Goal: Task Accomplishment & Management: Use online tool/utility

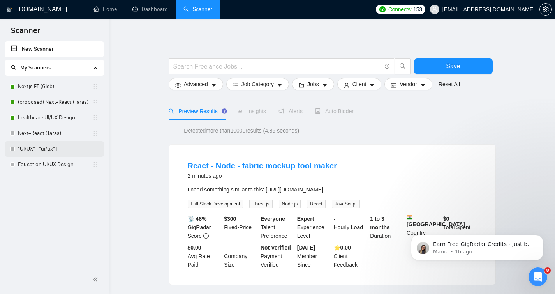
drag, startPoint x: 48, startPoint y: 164, endPoint x: 38, endPoint y: 154, distance: 14.1
click at [42, 133] on link "Education UI/UX Design" at bounding box center [55, 133] width 74 height 16
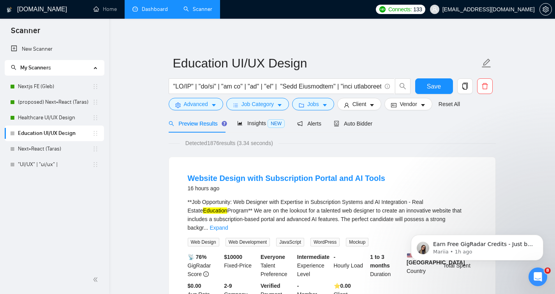
click at [146, 7] on link "Dashboard" at bounding box center [149, 9] width 35 height 7
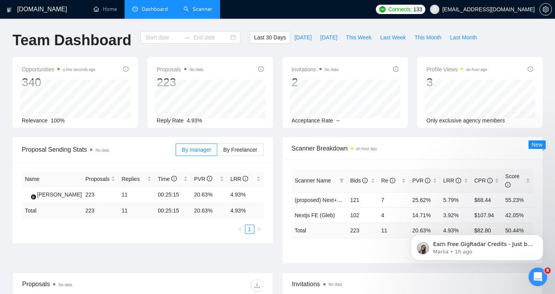
type input "[DATE]"
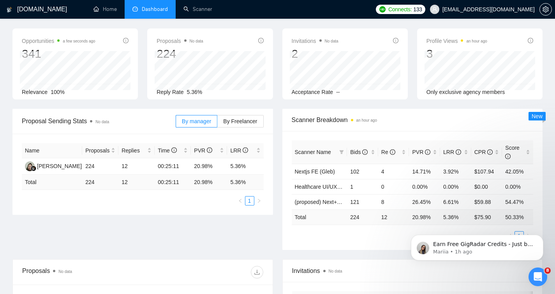
scroll to position [25, 0]
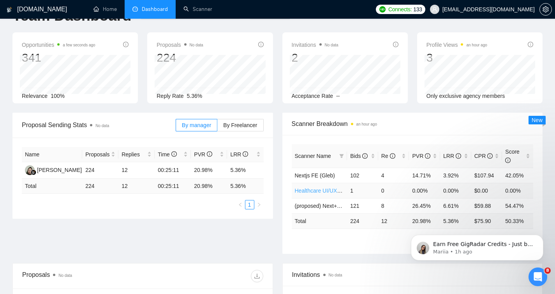
click at [310, 191] on link "Healthcare UI/UX Design" at bounding box center [325, 190] width 61 height 6
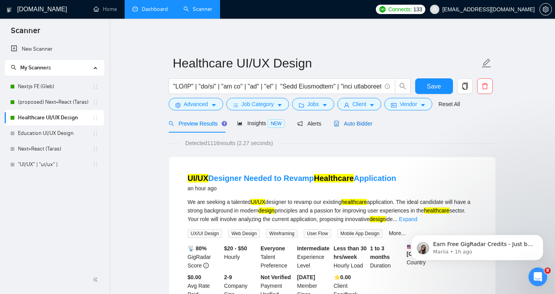
click at [364, 124] on span "Auto Bidder" at bounding box center [353, 123] width 39 height 6
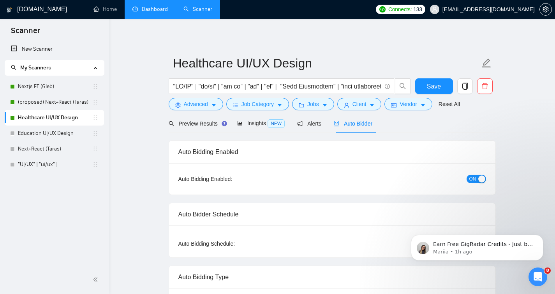
radio input "false"
radio input "true"
checkbox input "true"
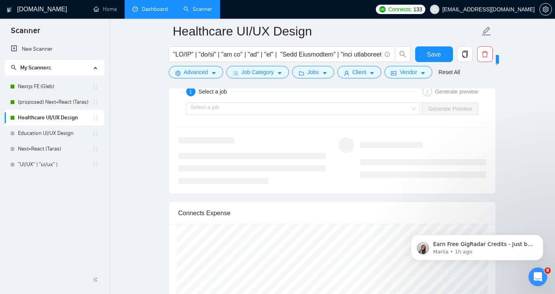
scroll to position [2070, 0]
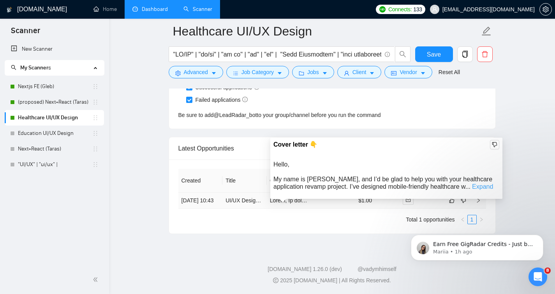
click at [472, 183] on link "Expand" at bounding box center [482, 186] width 21 height 7
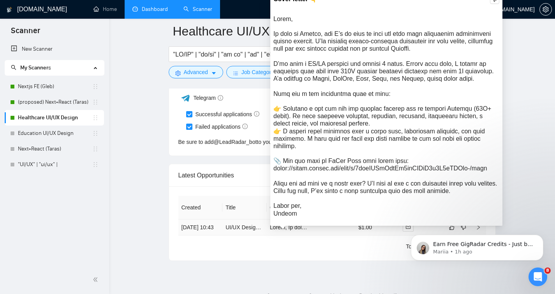
scroll to position [2035, 0]
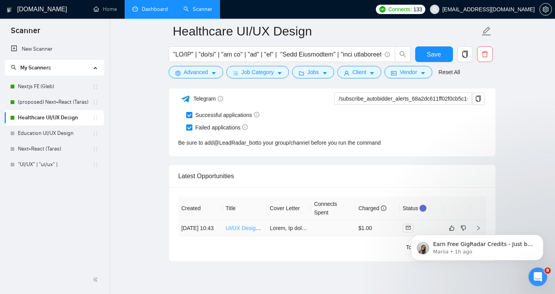
click at [235, 231] on link "UI/UX Designer Needed to Revamp Healthcare Application" at bounding box center [297, 228] width 142 height 6
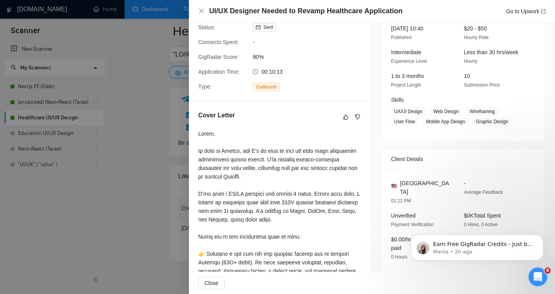
scroll to position [200, 0]
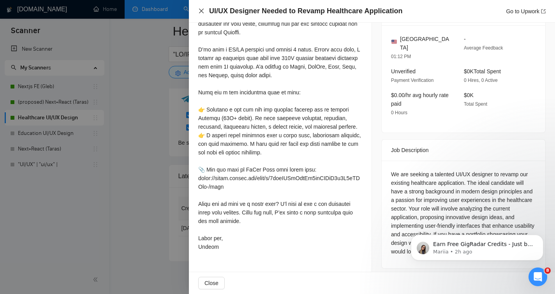
click at [201, 11] on icon "close" at bounding box center [201, 11] width 6 height 6
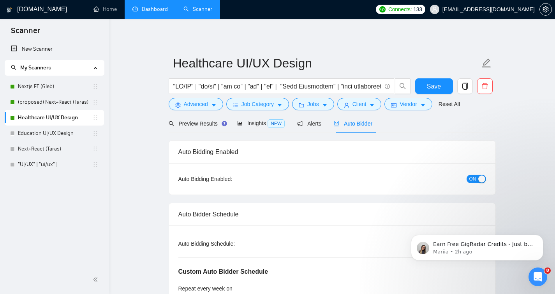
click at [134, 12] on link "Dashboard" at bounding box center [149, 9] width 35 height 7
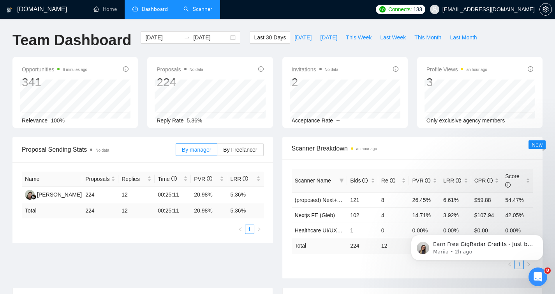
click at [194, 12] on link "Scanner" at bounding box center [198, 9] width 29 height 7
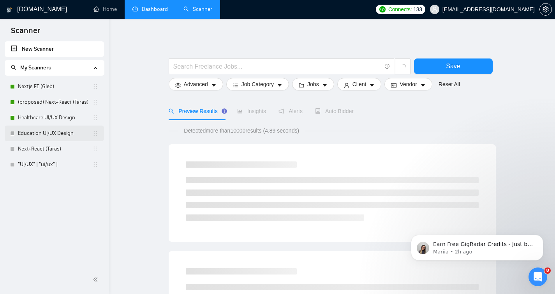
click at [41, 133] on link "Education UI/UX Design" at bounding box center [55, 133] width 74 height 16
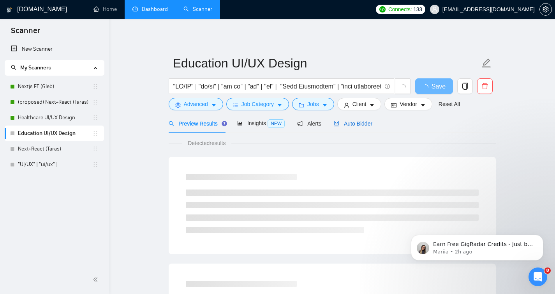
click at [344, 124] on span "Auto Bidder" at bounding box center [353, 123] width 39 height 6
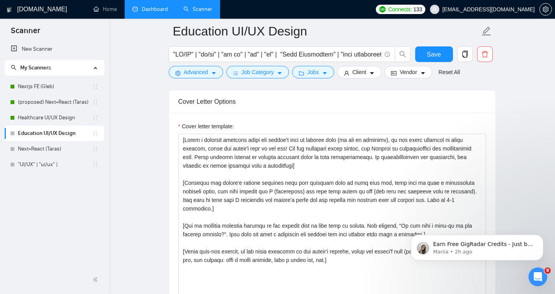
scroll to position [820, 0]
click at [37, 120] on link "Healthcare UI/UX Design" at bounding box center [55, 118] width 74 height 16
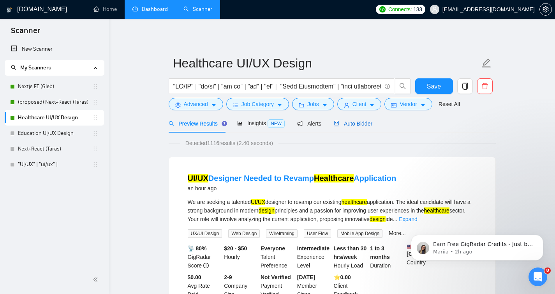
click at [360, 126] on span "Auto Bidder" at bounding box center [353, 123] width 39 height 6
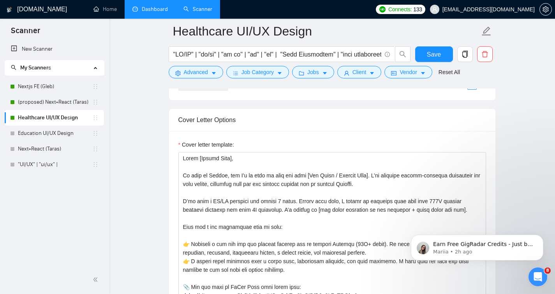
scroll to position [905, 0]
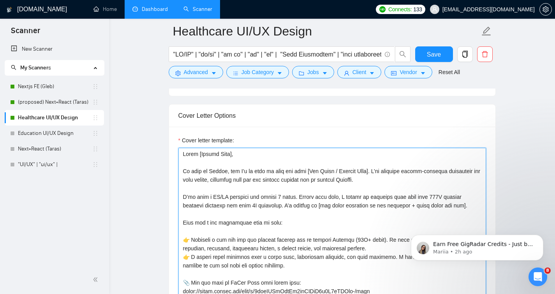
click at [210, 184] on textarea "Cover letter template:" at bounding box center [332, 235] width 308 height 175
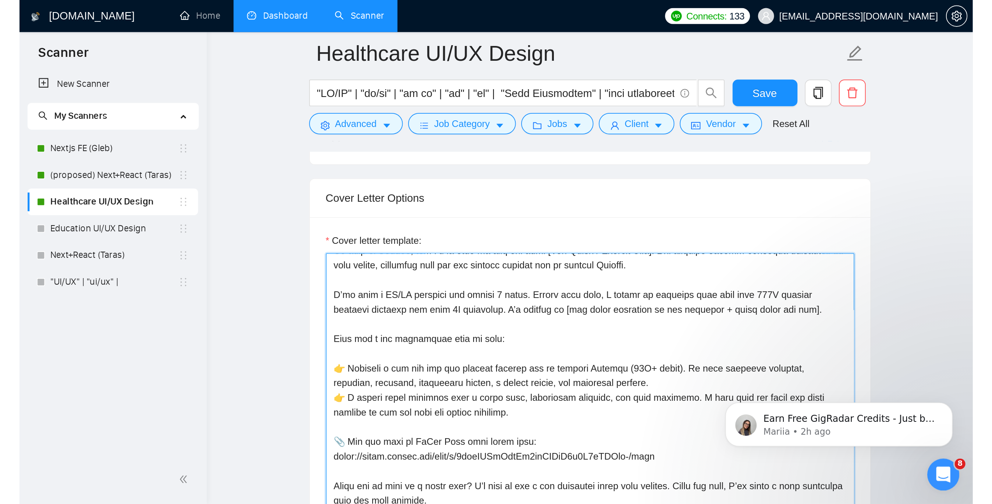
scroll to position [25, 0]
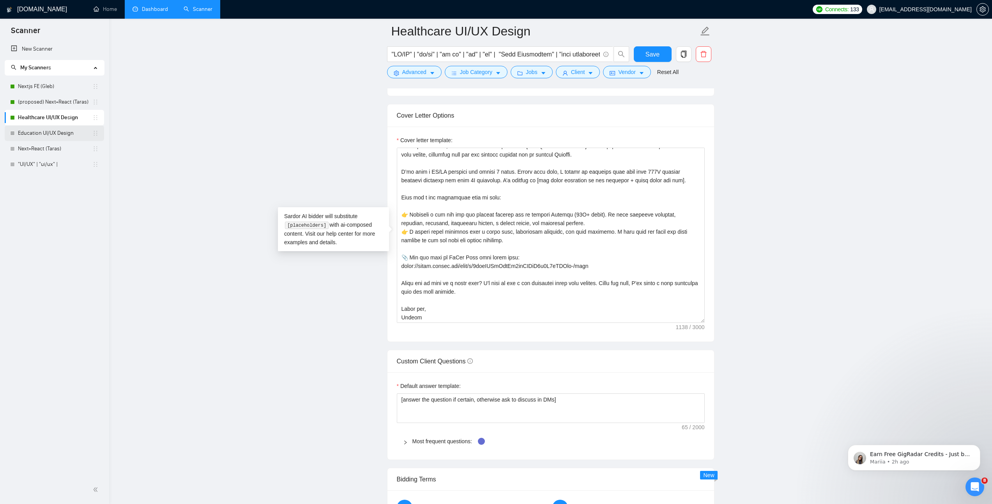
click at [58, 136] on link "Education UI/UX Design" at bounding box center [55, 133] width 74 height 16
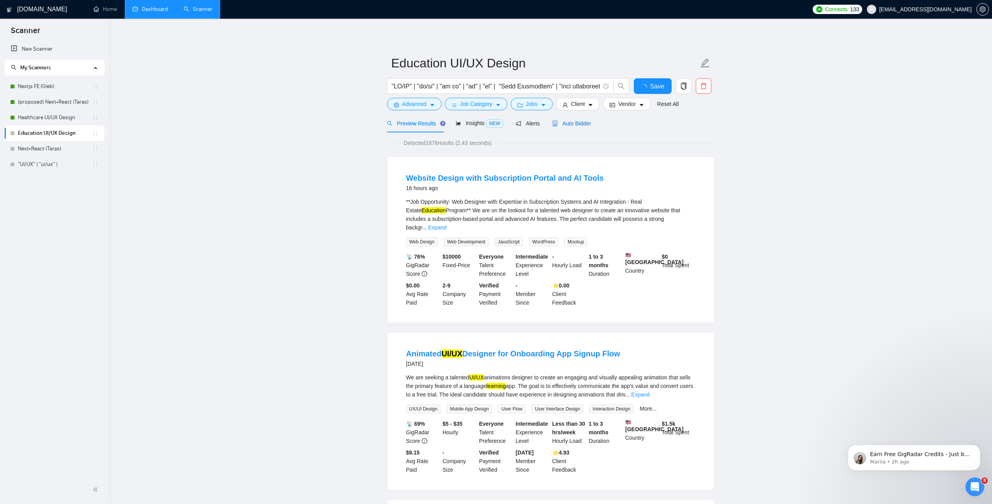
click at [555, 127] on div "Auto Bidder" at bounding box center [571, 123] width 39 height 9
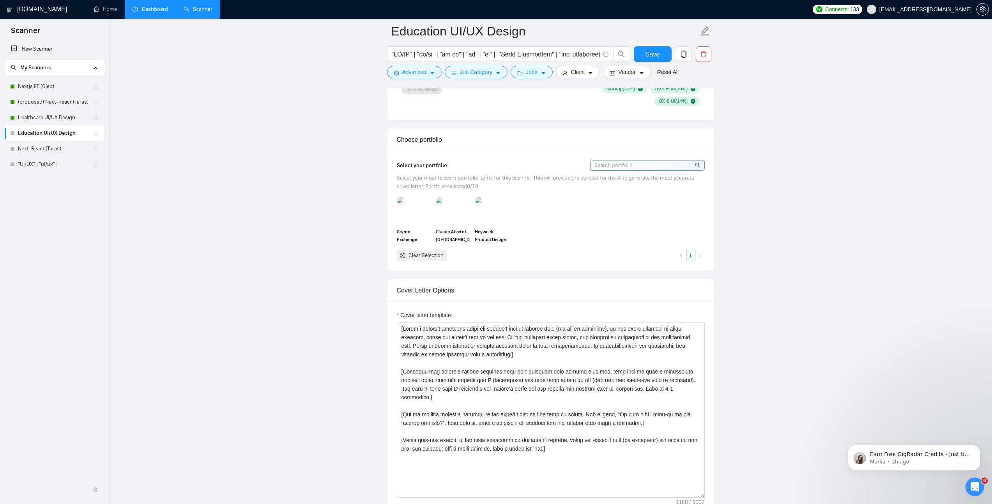
scroll to position [631, 0]
click at [474, 293] on textarea "Cover letter template:" at bounding box center [551, 410] width 308 height 175
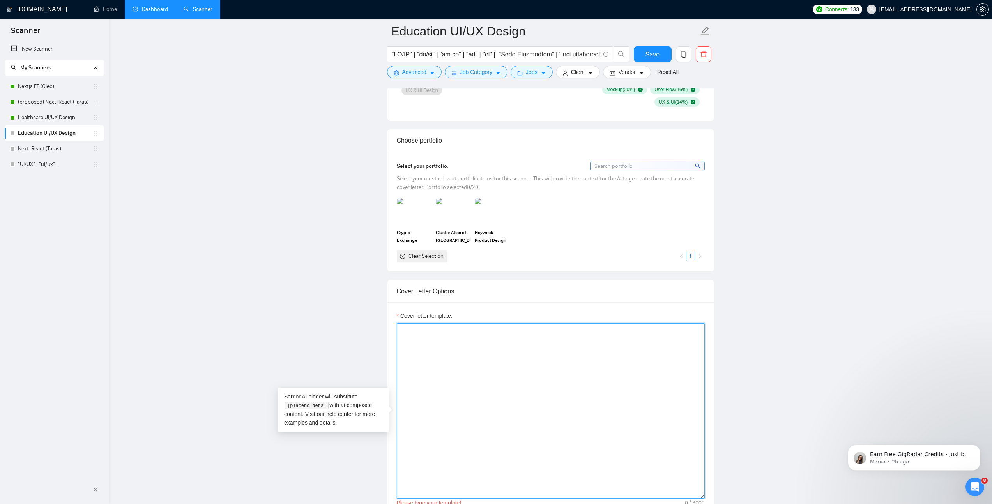
paste textarea "Hello [Client Name], My name is Andrii, and I’d be glad to help you with [Job T…"
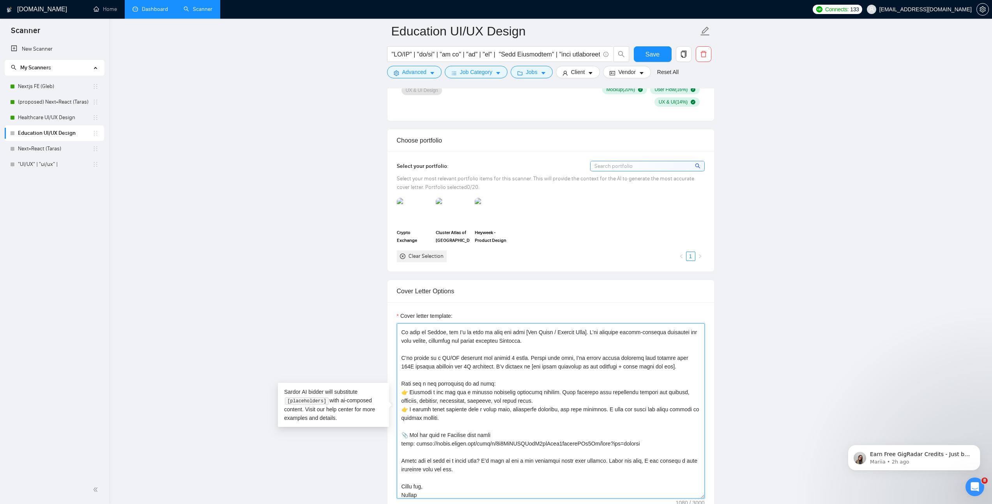
scroll to position [0, 0]
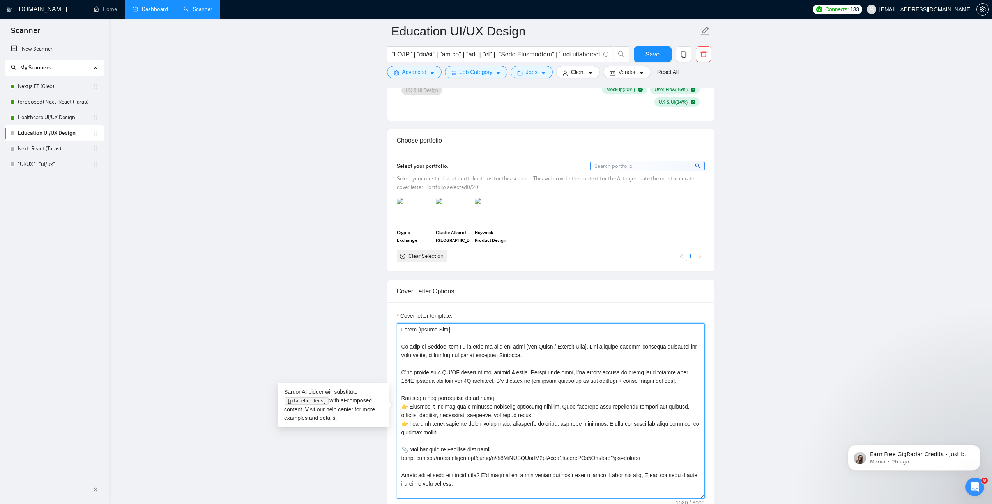
drag, startPoint x: 429, startPoint y: 348, endPoint x: 389, endPoint y: 349, distance: 40.2
click at [389, 293] on div "Cover letter template:" at bounding box center [550, 409] width 327 height 215
click at [405, 293] on textarea "Cover letter template:" at bounding box center [551, 410] width 308 height 175
click at [410, 293] on textarea "Cover letter template:" at bounding box center [551, 410] width 308 height 175
click at [406, 293] on textarea "Cover letter template:" at bounding box center [551, 410] width 308 height 175
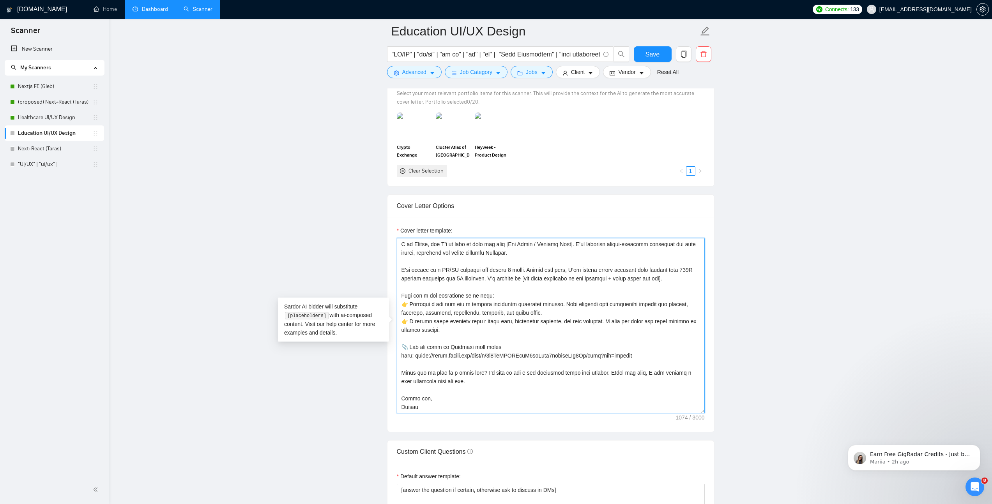
scroll to position [718, 0]
click at [555, 293] on textarea "Cover letter template:" at bounding box center [551, 324] width 308 height 175
drag, startPoint x: 683, startPoint y: 373, endPoint x: 685, endPoint y: 376, distance: 4.0
click at [555, 293] on textarea "Cover letter template:" at bounding box center [551, 324] width 308 height 175
paste textarea "detailed plan that maps out the design process, success measures, and deadlines"
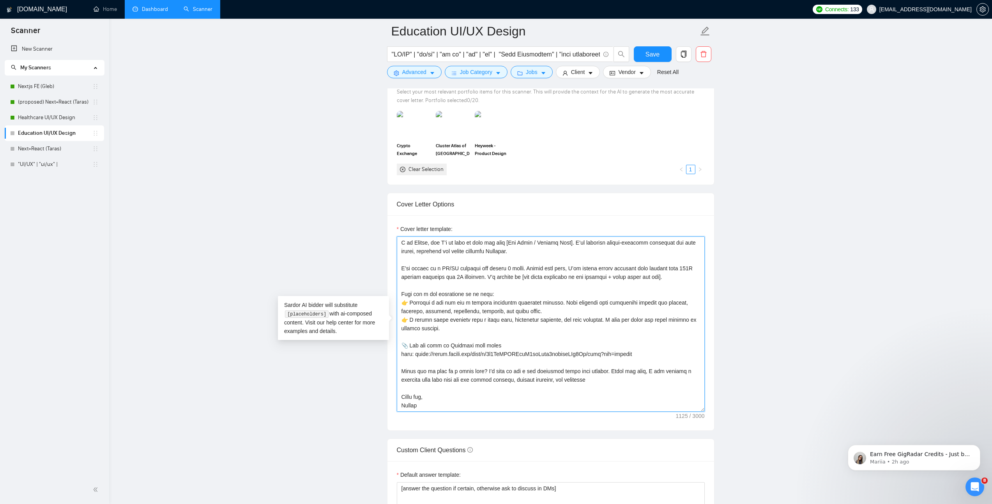
click at [555, 293] on textarea "Cover letter template:" at bounding box center [551, 324] width 308 height 175
drag, startPoint x: 620, startPoint y: 379, endPoint x: 385, endPoint y: 369, distance: 235.2
click at [385, 293] on main "Education UI/UX Design Save Advanced Job Category Jobs Client Vendor Reset All …" at bounding box center [551, 350] width 858 height 2075
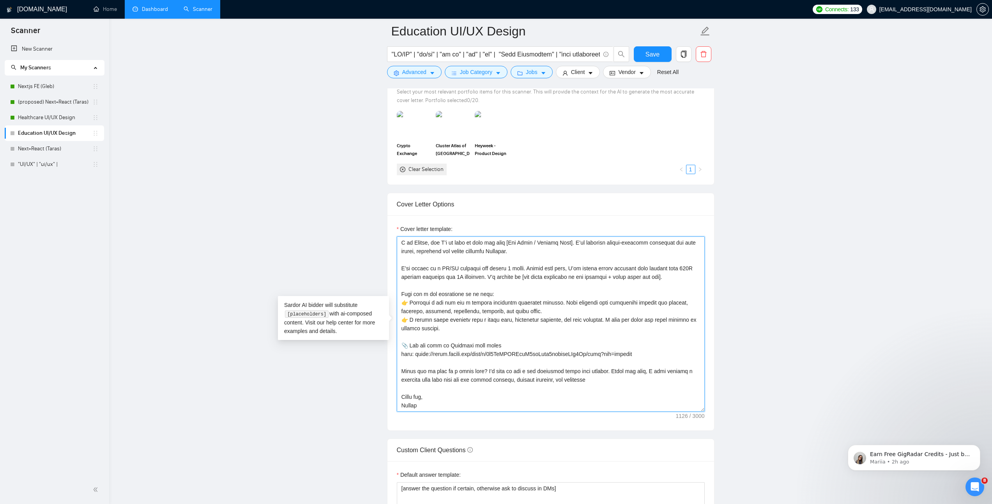
click at [484, 293] on textarea "Cover letter template:" at bounding box center [551, 324] width 308 height 175
paste textarea "𝗪𝗼𝘂𝗹𝗱 𝘆𝗼𝘂 𝗯𝗲 𝗼𝗽𝗲𝗻 𝘁𝗼 𝗮 𝘀𝗵𝗼𝗿𝘁 𝗰𝗮𝗹𝗹? 𝗜’𝗱 𝗹𝗶𝗸𝗲 𝘁𝗼 𝗮𝘀𝗸 𝗮 𝗳𝗲𝘄 𝗾𝘂𝗲𝘀𝘁𝗶𝗼𝗻𝘀 𝗮𝗯𝗼𝘂𝘁 𝘆𝗼𝘂𝗿 𝗽…"
click at [555, 293] on textarea "Cover letter template:" at bounding box center [551, 324] width 308 height 175
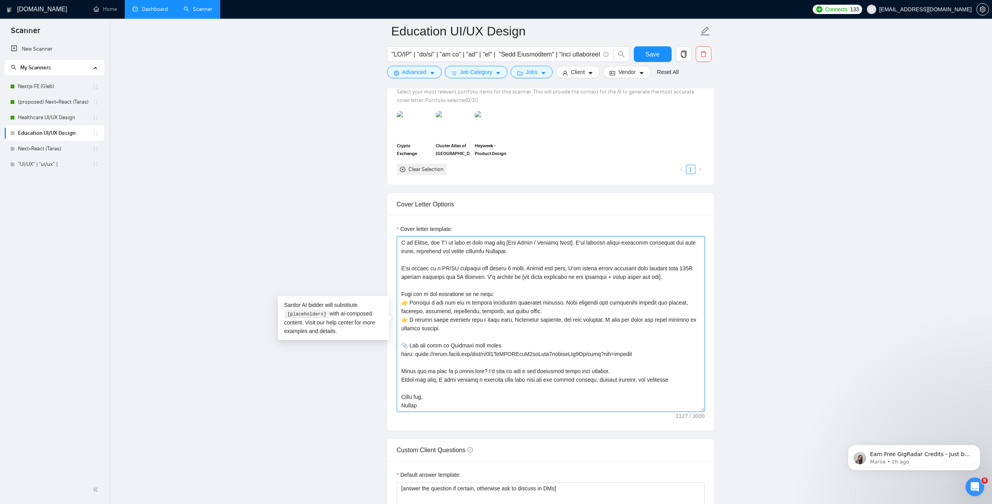
drag, startPoint x: 606, startPoint y: 371, endPoint x: 387, endPoint y: 371, distance: 219.4
click at [387, 293] on div "Cover Letter Options Cover letter template:" at bounding box center [550, 312] width 327 height 238
paste textarea "Would you be open to a short call? I’d like to ask a few questions about your p…"
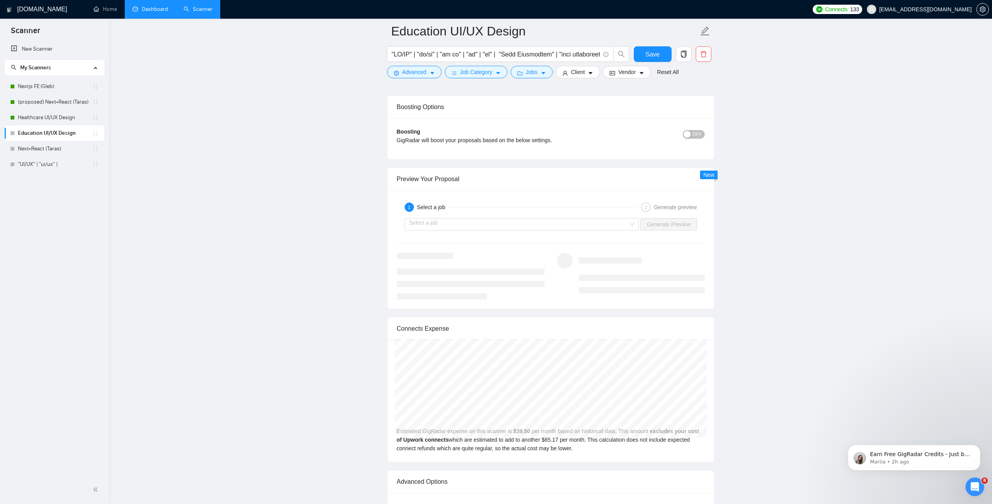
scroll to position [1365, 0]
type textarea "Hello [Client Name], I am Andrii, and I’d be glad to help you with [Job Title /…"
click at [435, 219] on input "search" at bounding box center [519, 221] width 220 height 12
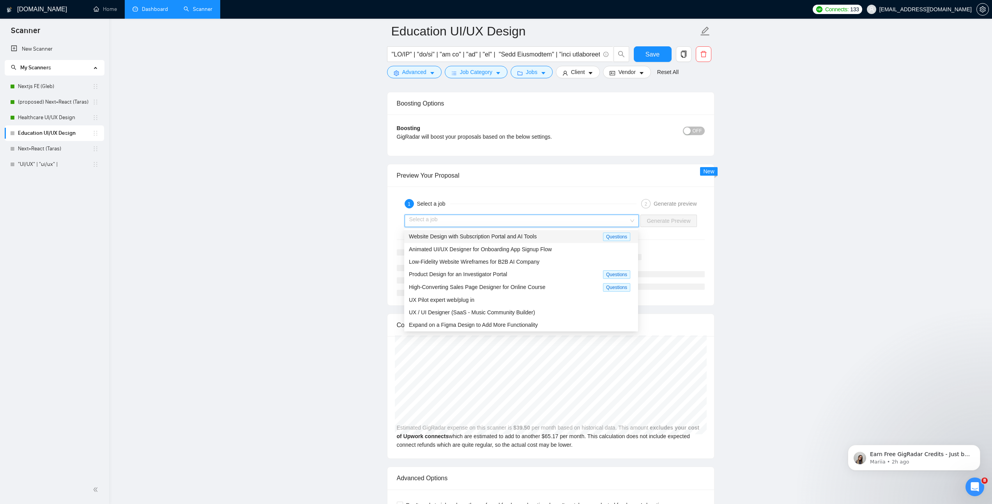
click at [440, 235] on span "Website Design with Subscription Portal and AI Tools" at bounding box center [473, 236] width 128 height 6
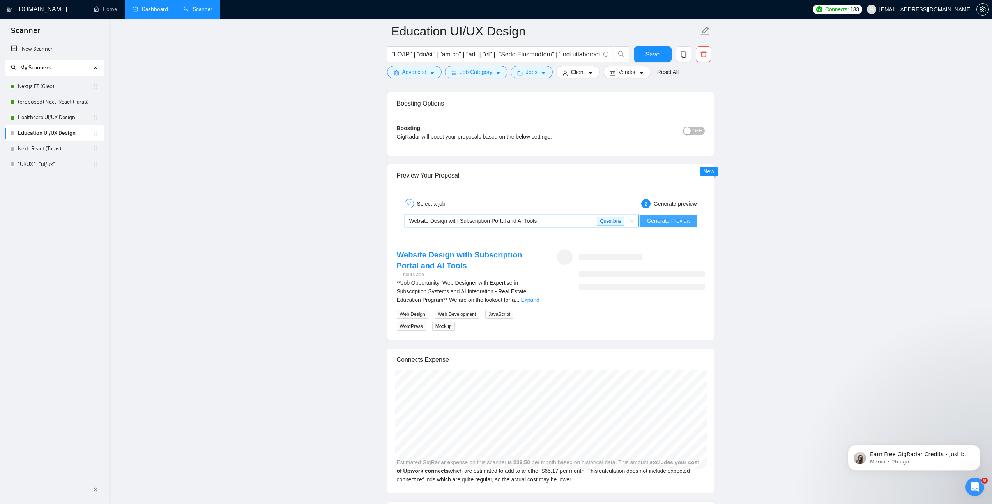
click at [555, 220] on span "Generate Preview" at bounding box center [668, 221] width 44 height 9
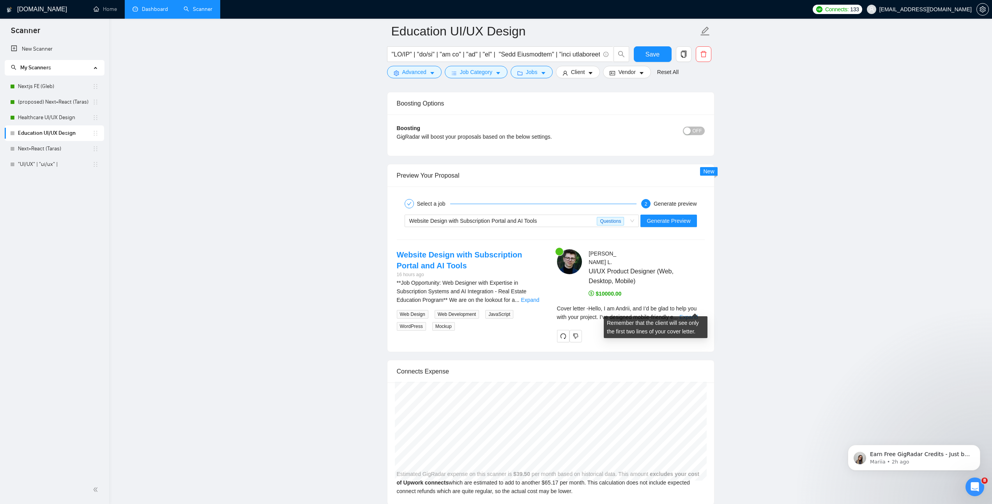
click at [555, 293] on link "Expand" at bounding box center [688, 317] width 18 height 6
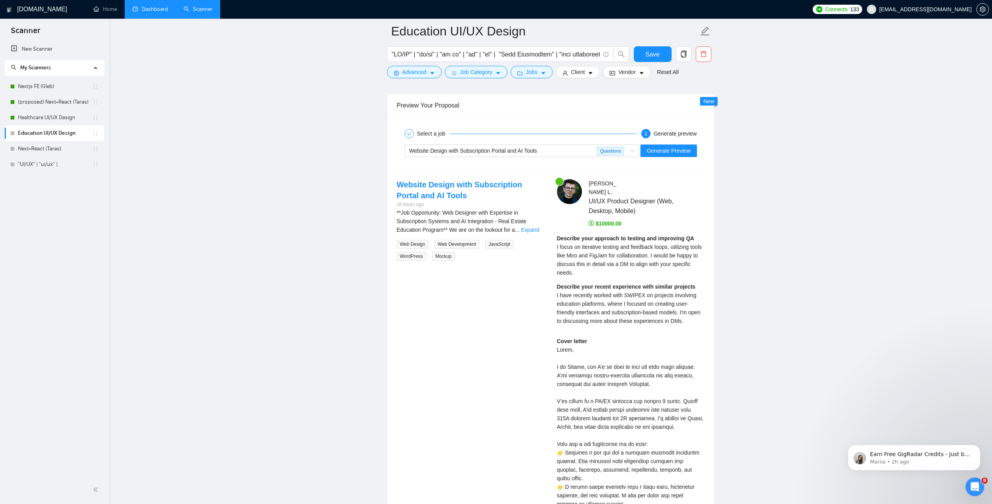
scroll to position [1444, 0]
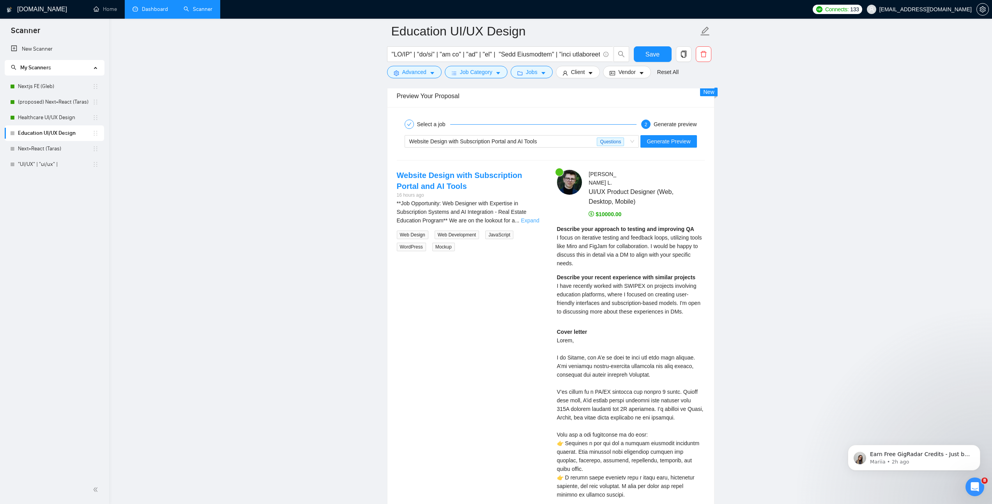
click at [539, 219] on link "Expand" at bounding box center [530, 220] width 18 height 6
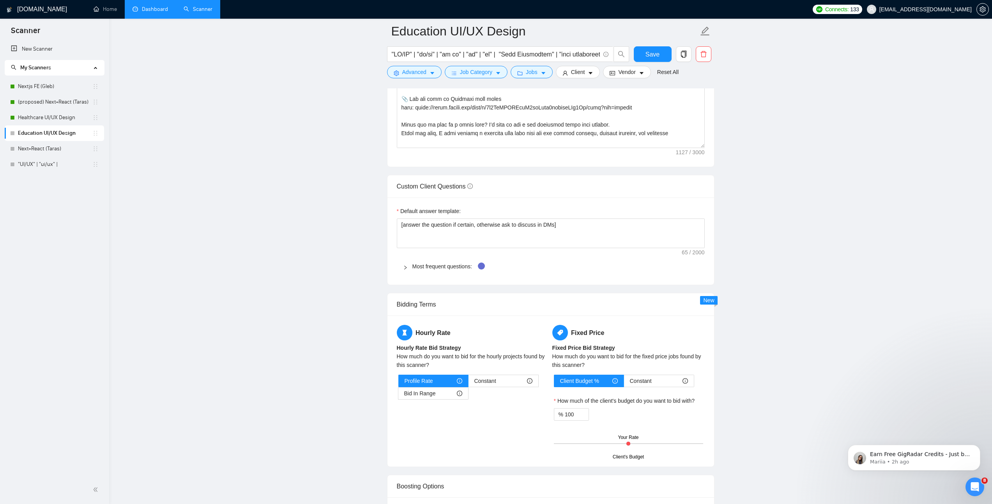
scroll to position [981, 0]
click at [407, 267] on icon "right" at bounding box center [405, 268] width 5 height 5
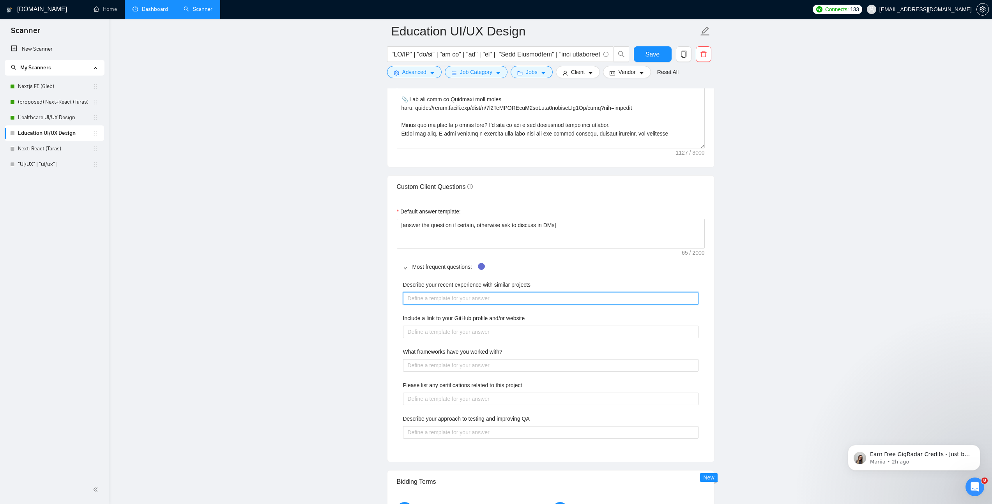
click at [466, 293] on projects "Describe your recent experience with similar projects" at bounding box center [550, 298] width 295 height 12
click at [482, 293] on label "Describe your approach to testing and improving QA" at bounding box center [466, 419] width 127 height 9
click at [482, 293] on QA "Describe your approach to testing and improving QA" at bounding box center [550, 432] width 295 height 12
click at [482, 293] on label "Describe your approach to testing and improving QA" at bounding box center [466, 419] width 127 height 9
click at [482, 293] on QA "Describe your approach to testing and improving QA" at bounding box center [550, 432] width 295 height 12
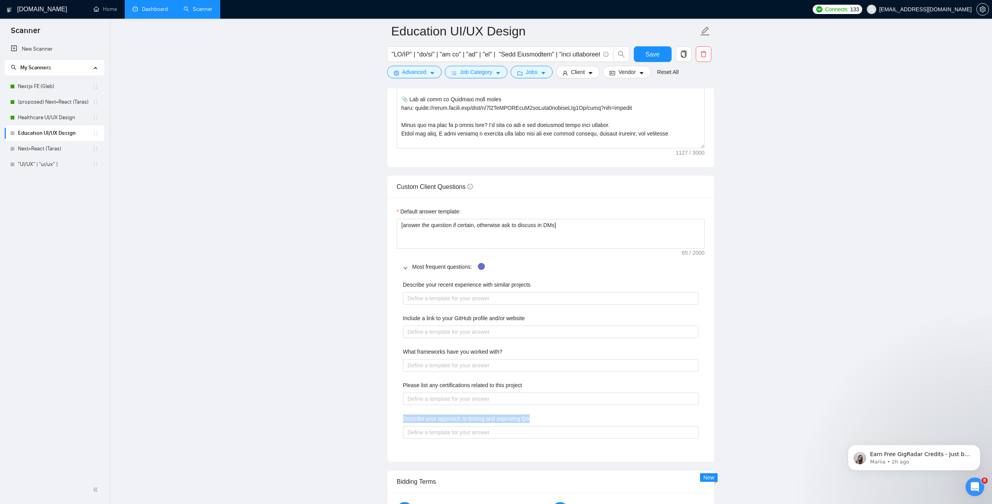
click at [482, 293] on label "Describe your approach to testing and improving QA" at bounding box center [466, 419] width 127 height 9
click at [482, 293] on QA "Describe your approach to testing and improving QA" at bounding box center [550, 432] width 295 height 12
click at [464, 293] on label "Describe your approach to testing and improving QA" at bounding box center [466, 419] width 127 height 9
click at [464, 293] on QA "Describe your approach to testing and improving QA" at bounding box center [550, 432] width 295 height 12
click at [464, 293] on label "Describe your approach to testing and improving QA" at bounding box center [466, 419] width 127 height 9
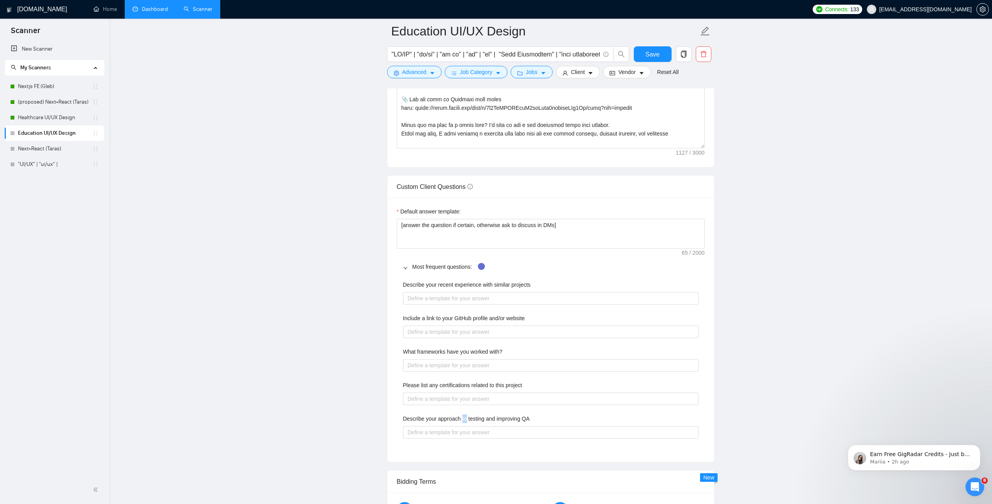
click at [464, 293] on QA "Describe your approach to testing and improving QA" at bounding box center [550, 432] width 295 height 12
click at [464, 293] on label "Describe your approach to testing and improving QA" at bounding box center [466, 419] width 127 height 9
click at [464, 293] on QA "Describe your approach to testing and improving QA" at bounding box center [550, 432] width 295 height 12
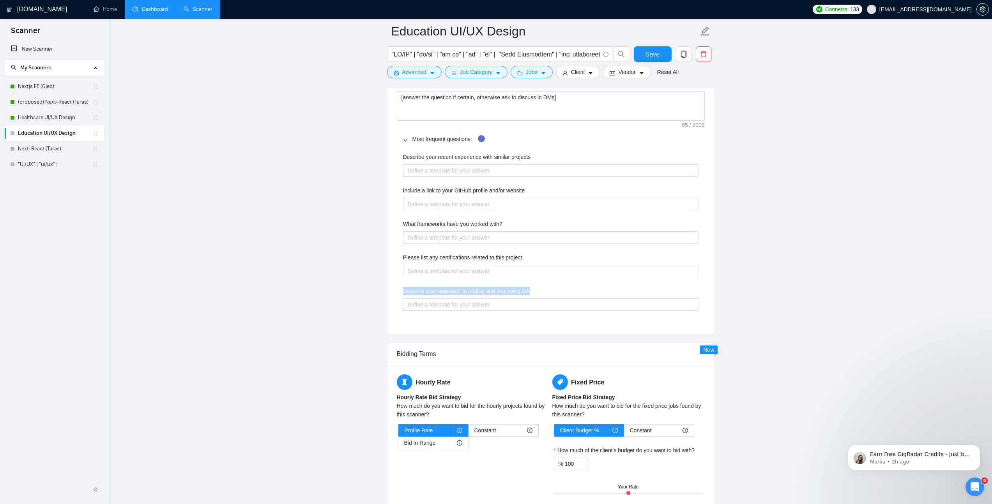
scroll to position [1130, 0]
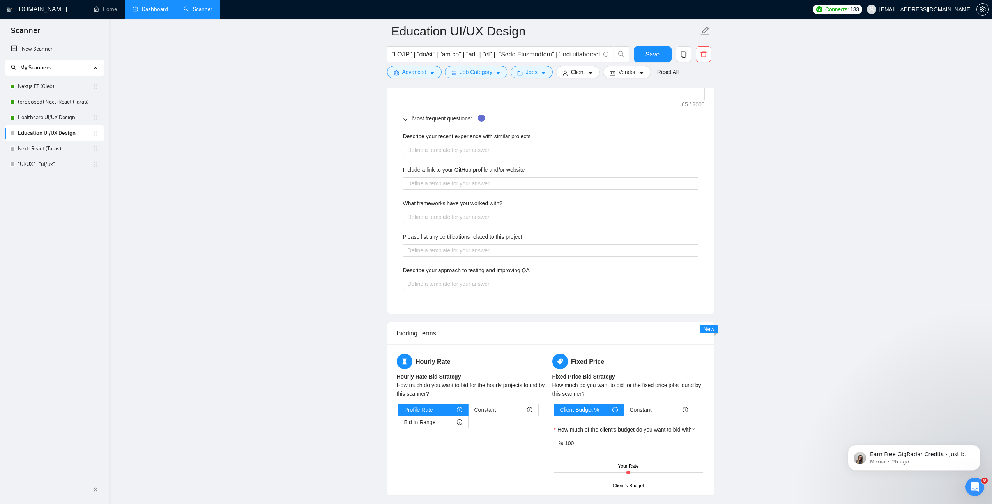
click at [462, 139] on label "Describe your recent experience with similar projects" at bounding box center [467, 136] width 128 height 9
click at [462, 144] on projects "Describe your recent experience with similar projects" at bounding box center [550, 150] width 295 height 12
click at [462, 139] on label "Describe your recent experience with similar projects" at bounding box center [467, 136] width 128 height 9
click at [462, 144] on projects "Describe your recent experience with similar projects" at bounding box center [550, 150] width 295 height 12
click at [462, 139] on label "Describe your recent experience with similar projects" at bounding box center [467, 136] width 128 height 9
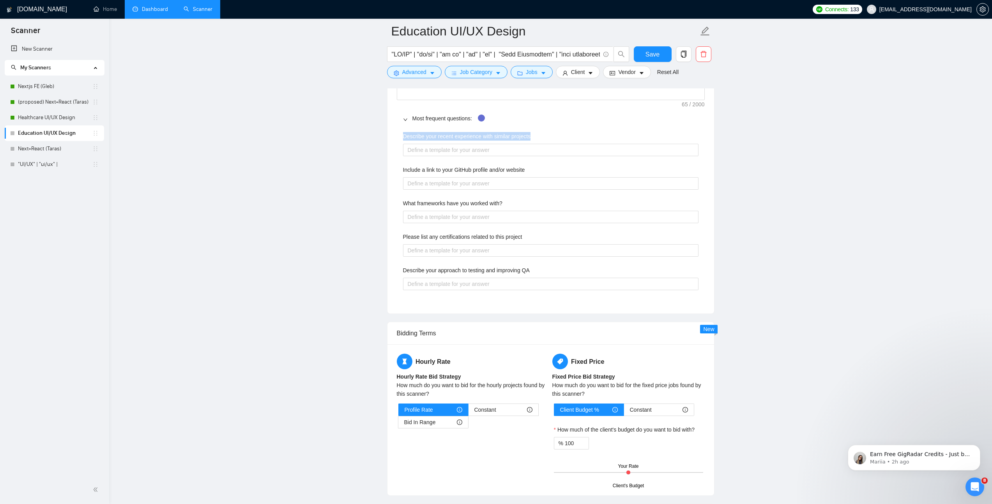
click at [462, 144] on projects "Describe your recent experience with similar projects" at bounding box center [550, 150] width 295 height 12
copy label "Describe your recent experience with similar projects"
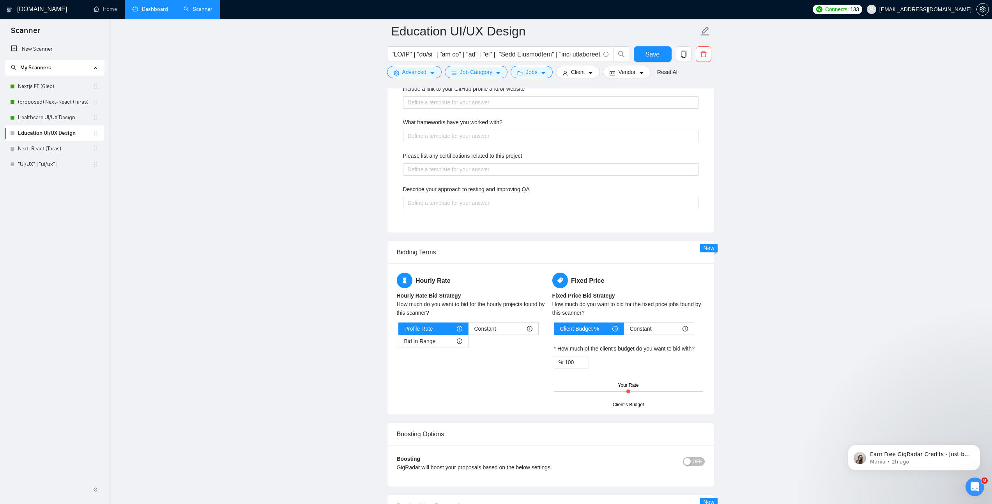
scroll to position [1164, 0]
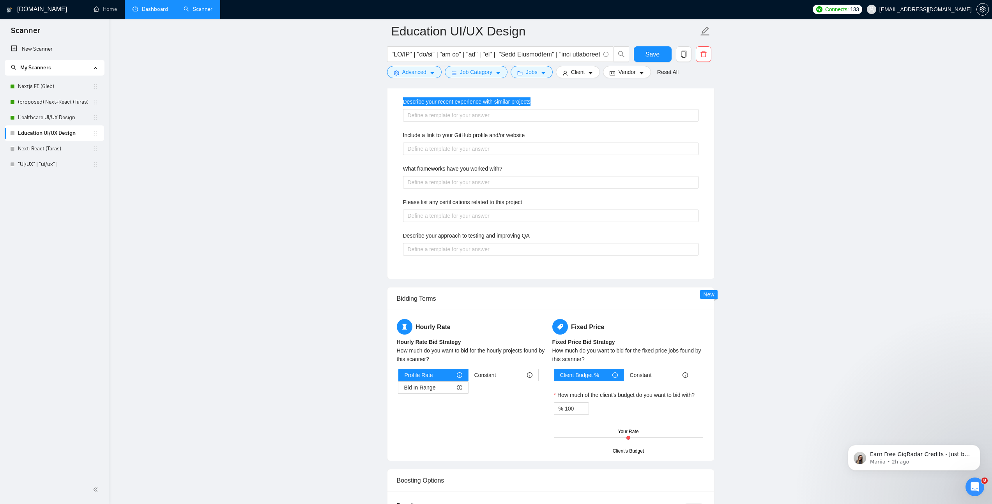
click at [456, 236] on label "Describe your approach to testing and improving QA" at bounding box center [466, 235] width 127 height 9
click at [456, 243] on QA "Describe your approach to testing and improving QA" at bounding box center [550, 249] width 295 height 12
click at [456, 236] on label "Describe your approach to testing and improving QA" at bounding box center [466, 235] width 127 height 9
click at [456, 243] on QA "Describe your approach to testing and improving QA" at bounding box center [550, 249] width 295 height 12
click at [456, 236] on label "Describe your approach to testing and improving QA" at bounding box center [466, 235] width 127 height 9
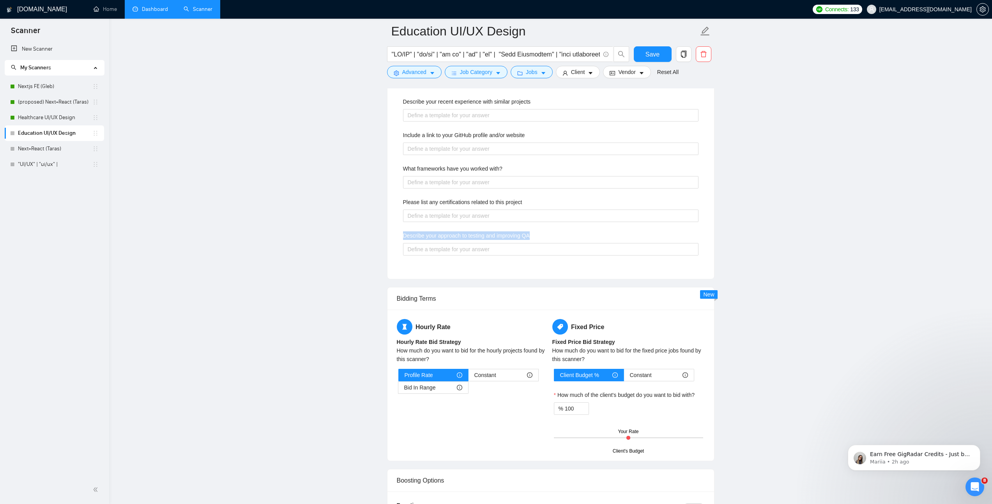
click at [456, 243] on QA "Describe your approach to testing and improving QA" at bounding box center [550, 249] width 295 height 12
copy label "Describe your approach to testing and improving QA"
click at [438, 251] on QA "Describe your approach to testing and improving QA" at bounding box center [550, 249] width 295 height 12
paste QA "My approach to QA starts before any designs are created. I believe quality begi…"
type QA "My approach to QA starts before any designs are created. I believe quality begi…"
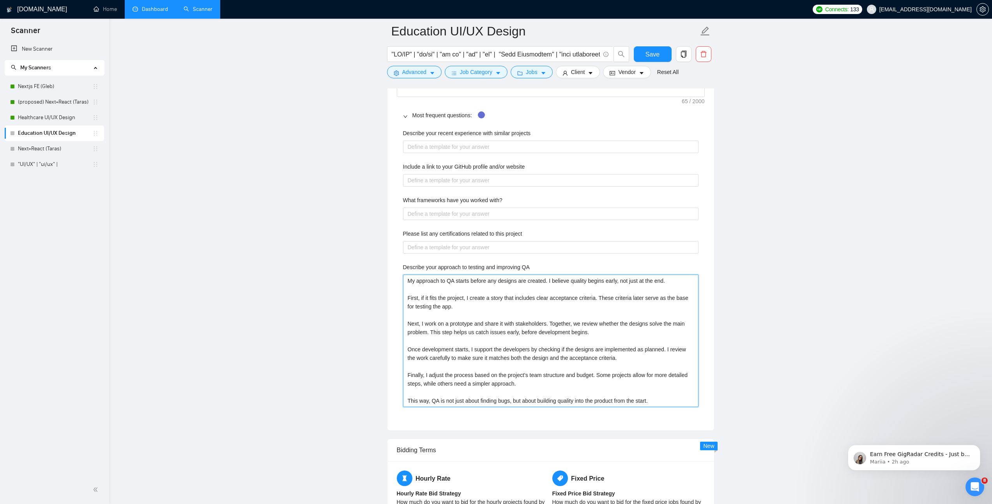
scroll to position [1128, 0]
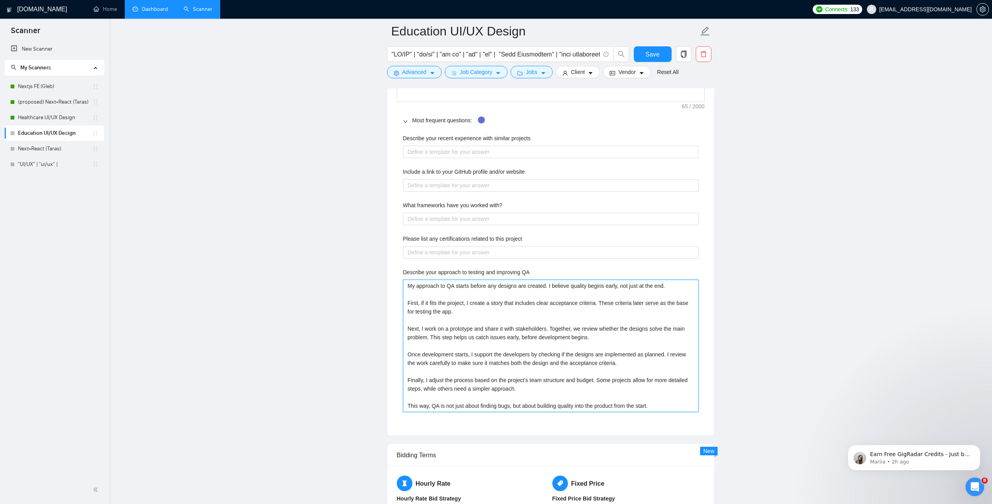
click at [409, 288] on QA "My approach to QA starts before any designs are created. I believe quality begi…" at bounding box center [550, 346] width 295 height 132
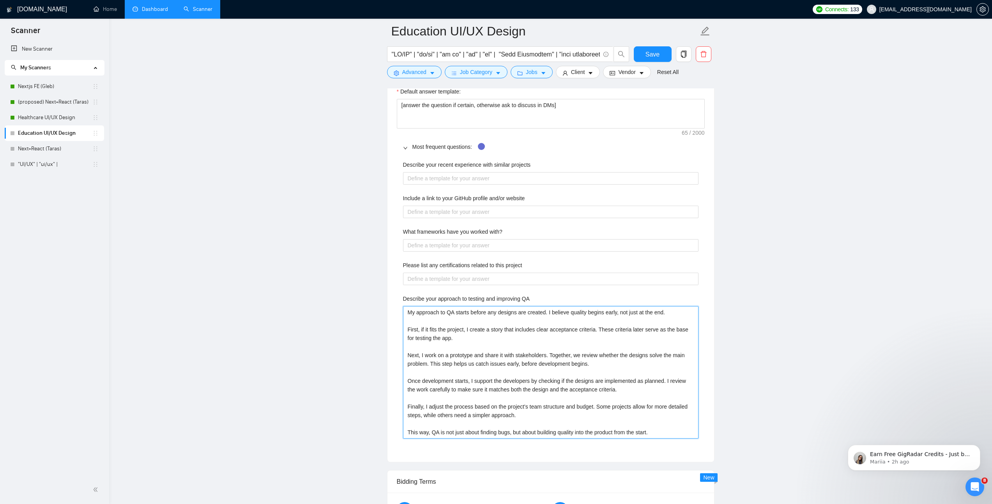
scroll to position [1101, 0]
type QA "My approach to QA starts before any designs are created. I believe quality begi…"
click at [445, 178] on projects "Describe your recent experience with similar projects" at bounding box center [550, 179] width 295 height 12
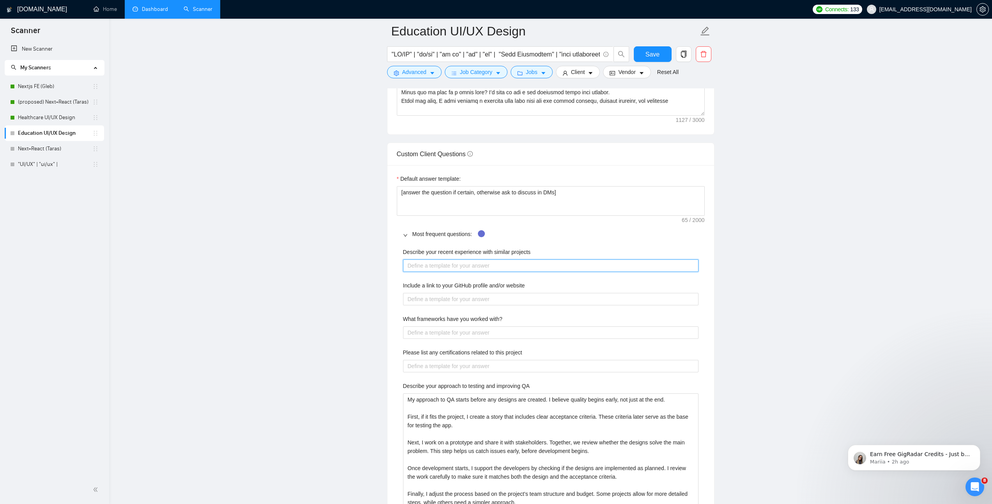
scroll to position [999, 0]
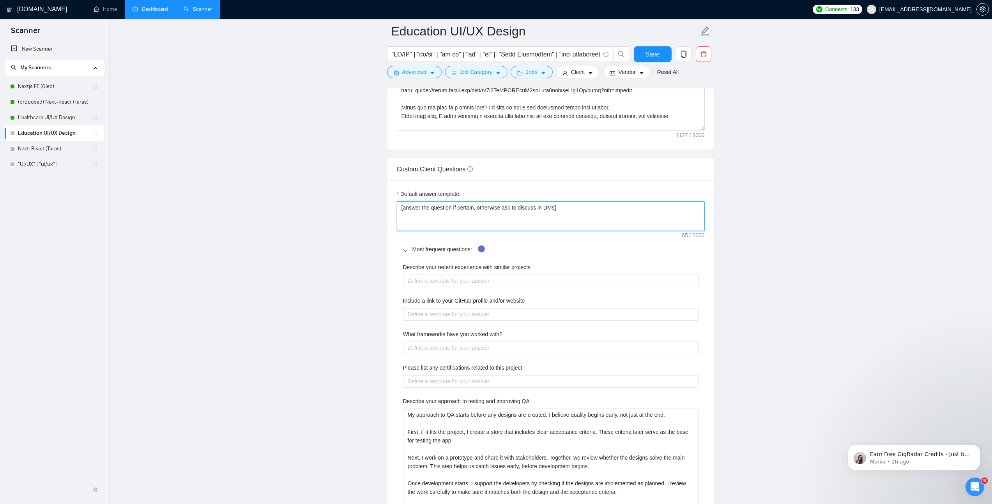
click at [491, 208] on textarea "[answer the question if certain, otherwise ask to discuss in DMs]" at bounding box center [551, 216] width 308 height 30
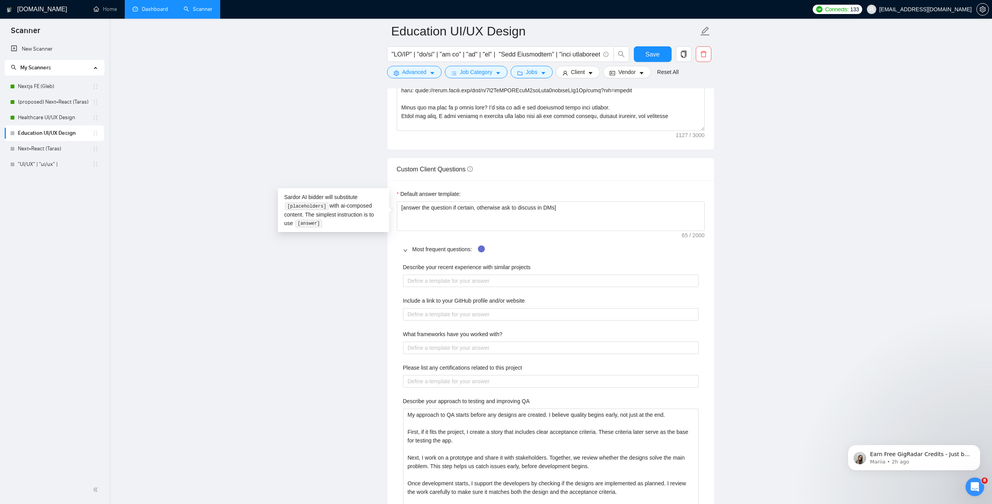
click at [334, 293] on main "Education UI/UX Design Save Advanced Job Category Jobs Client Vendor Reset All …" at bounding box center [551, 420] width 858 height 2777
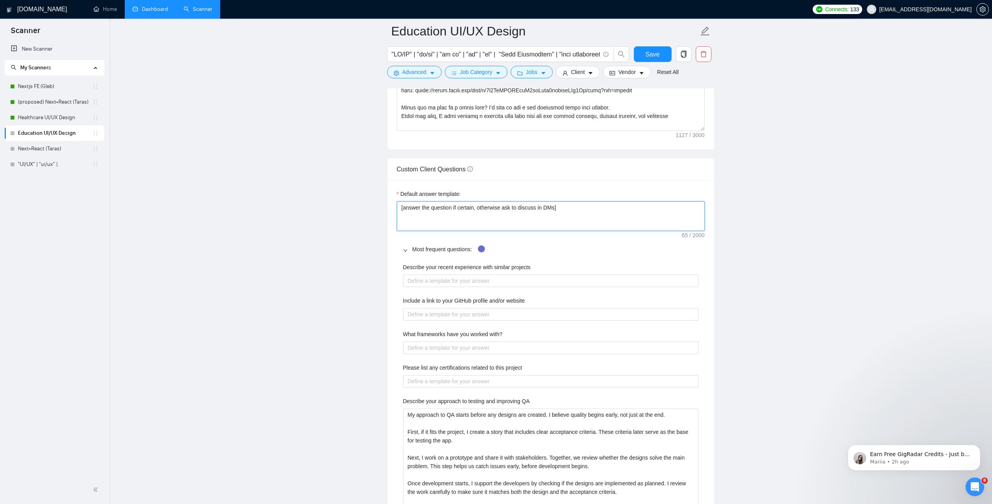
click at [465, 207] on textarea "[answer the question if certain, otherwise ask to discuss in DMs]" at bounding box center [551, 216] width 308 height 30
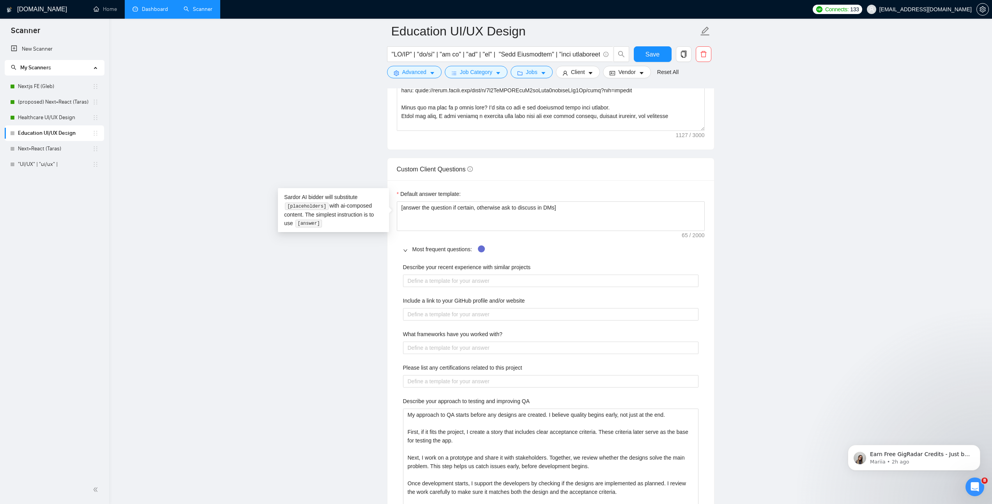
click at [307, 166] on main "Education UI/UX Design Save Advanced Job Category Jobs Client Vendor Reset All …" at bounding box center [551, 420] width 858 height 2777
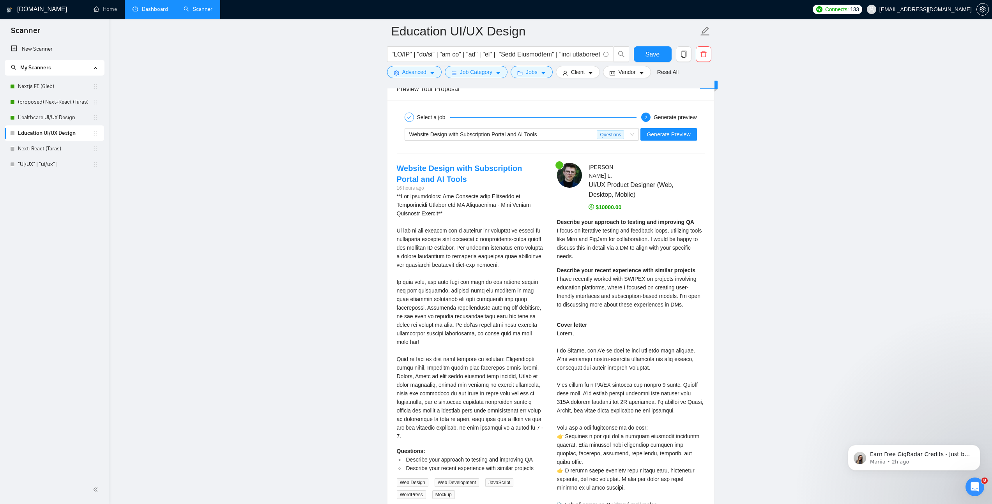
scroll to position [1747, 0]
click at [555, 137] on span "Generate Preview" at bounding box center [668, 135] width 44 height 9
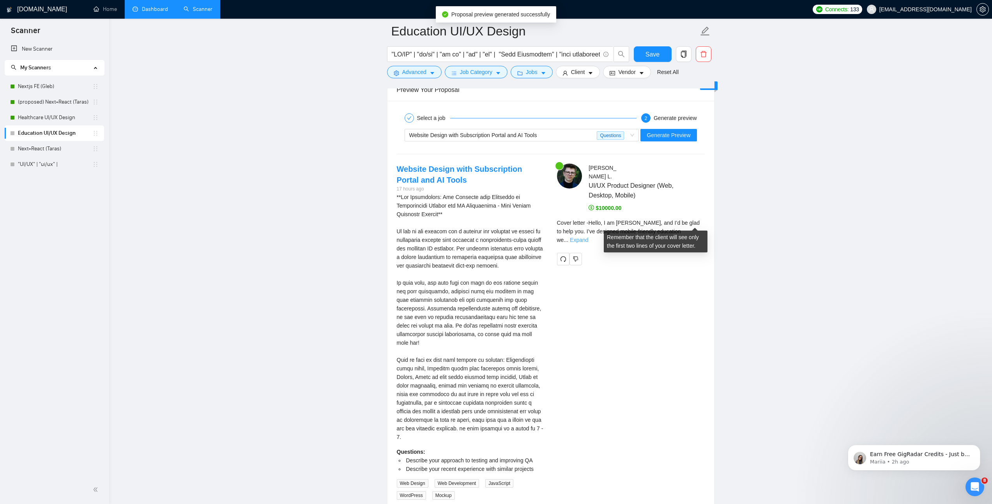
click at [555, 237] on link "Expand" at bounding box center [579, 240] width 18 height 6
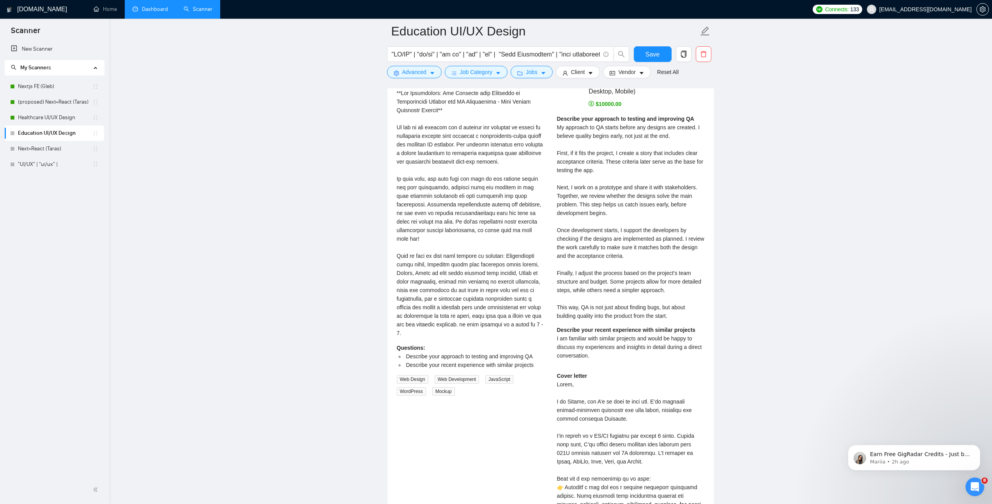
scroll to position [1858, 0]
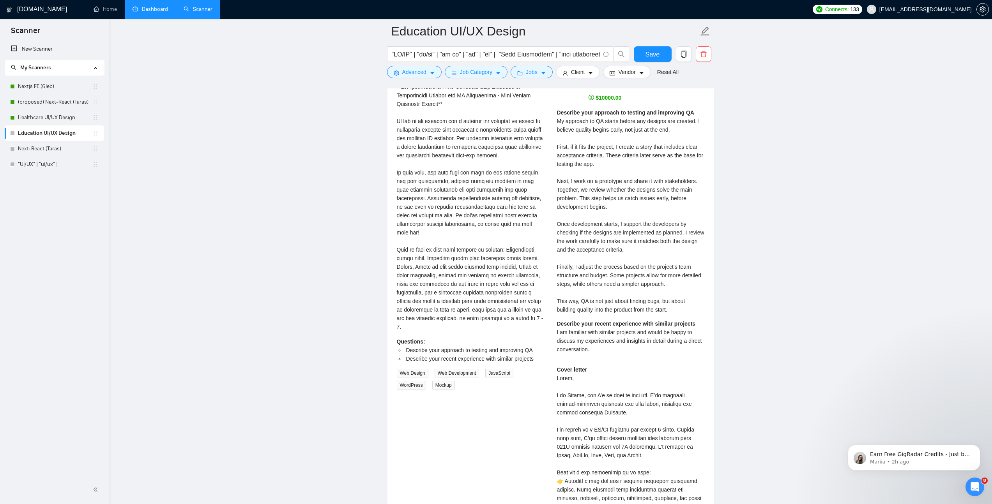
click at [555, 293] on span "I am familiar with similar projects and would be happy to discuss my experience…" at bounding box center [629, 340] width 145 height 23
click at [555, 293] on strong "Describe your recent experience with similar projects" at bounding box center [626, 324] width 139 height 6
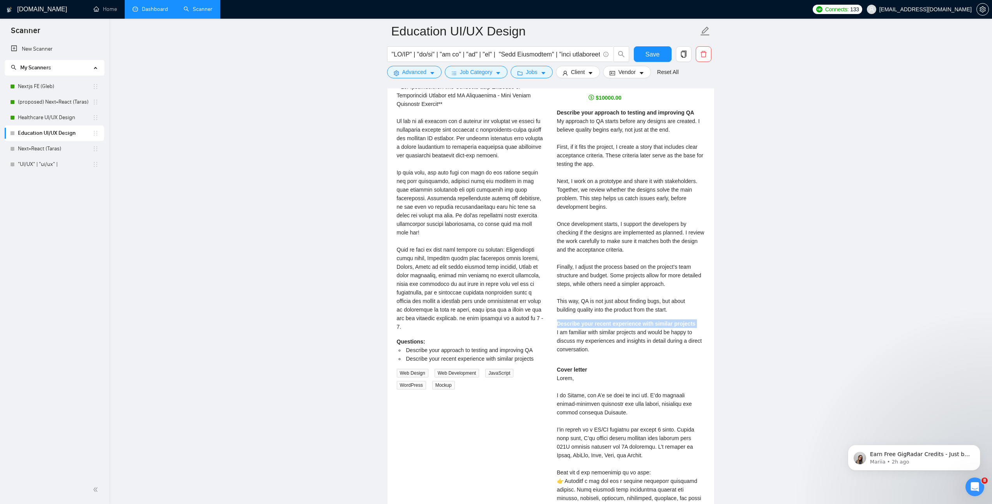
click at [555, 293] on strong "Describe your recent experience with similar projects" at bounding box center [626, 324] width 139 height 6
copy strong "Describe your recent experience with similar projects"
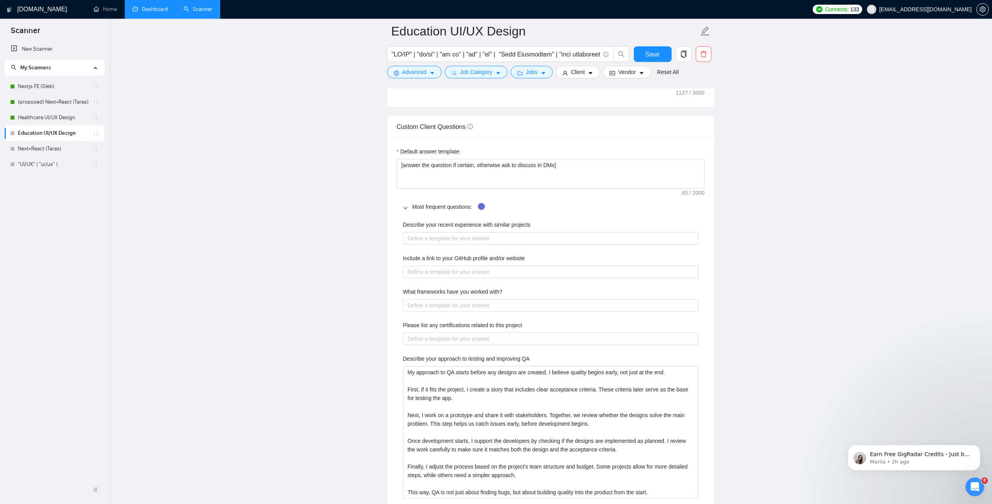
scroll to position [1042, 0]
click at [467, 237] on projects "Describe your recent experience with similar projects" at bounding box center [550, 238] width 295 height 12
paste projects "The most relevant example of my recent work is with Knologer. Knologer is a pla…"
type projects "The most relevant example of my recent work is with Knologer. Knologer is a pla…"
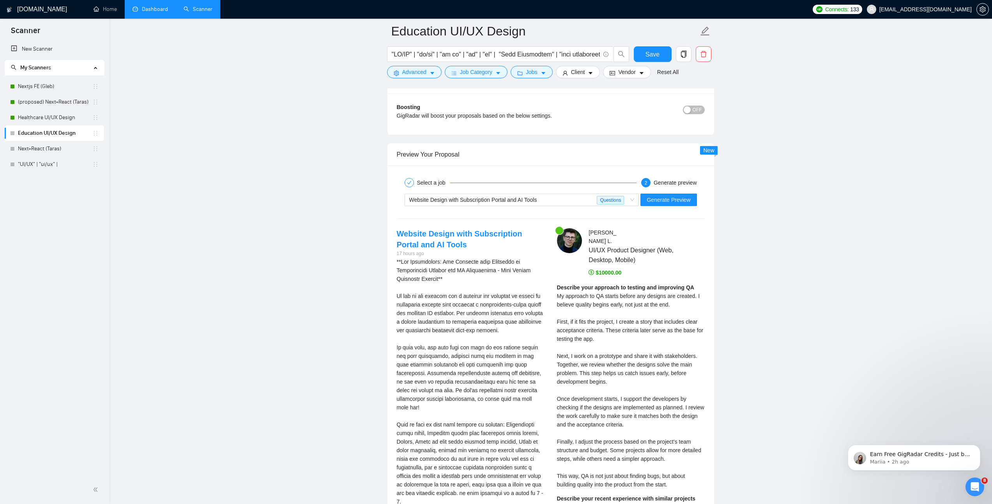
scroll to position [1756, 0]
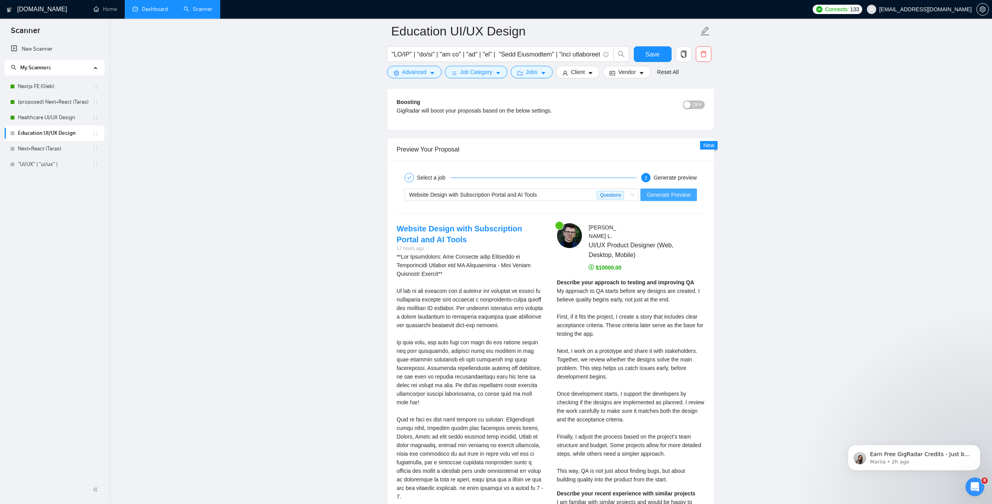
type projects "The most relevant example of my recent work is with Knologer. Knologer is a pla…"
click at [555, 194] on span "Generate Preview" at bounding box center [668, 195] width 44 height 9
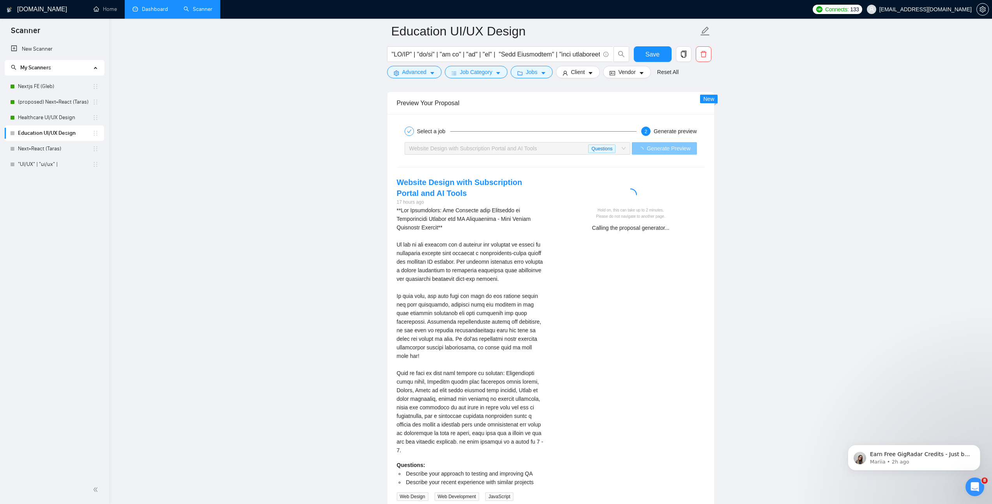
scroll to position [1803, 0]
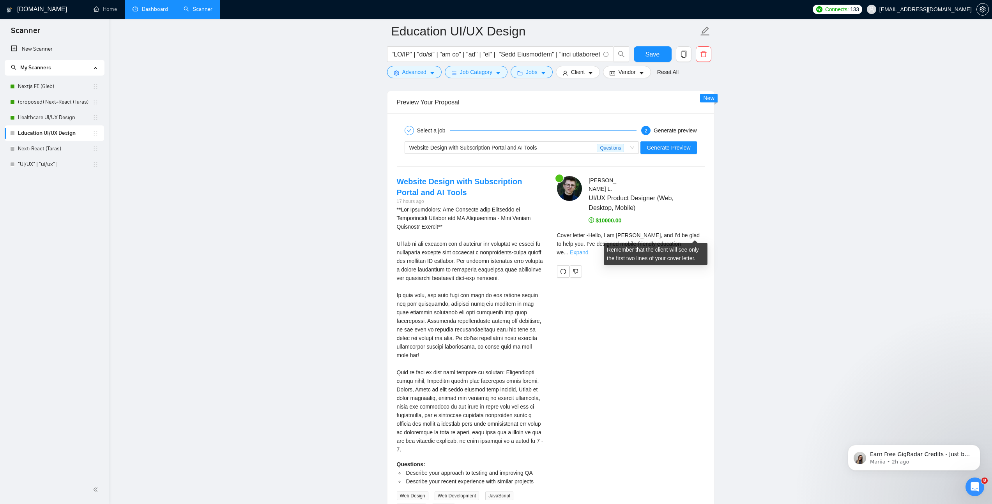
click at [555, 249] on link "Expand" at bounding box center [579, 252] width 18 height 6
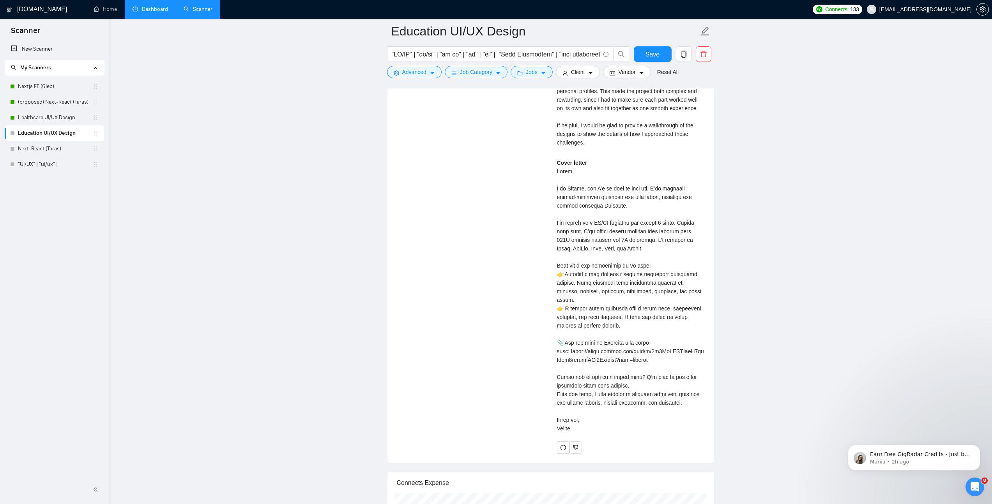
scroll to position [2227, 0]
drag, startPoint x: 571, startPoint y: 342, endPoint x: 668, endPoint y: 351, distance: 97.1
click at [555, 293] on div "Cover letter" at bounding box center [631, 296] width 148 height 274
copy div "ps://drive.google.com/file/d/1q7FnTTDMDwnI9rbEeyn2cdwtjbNKy8Cm/view?usp=sharing…"
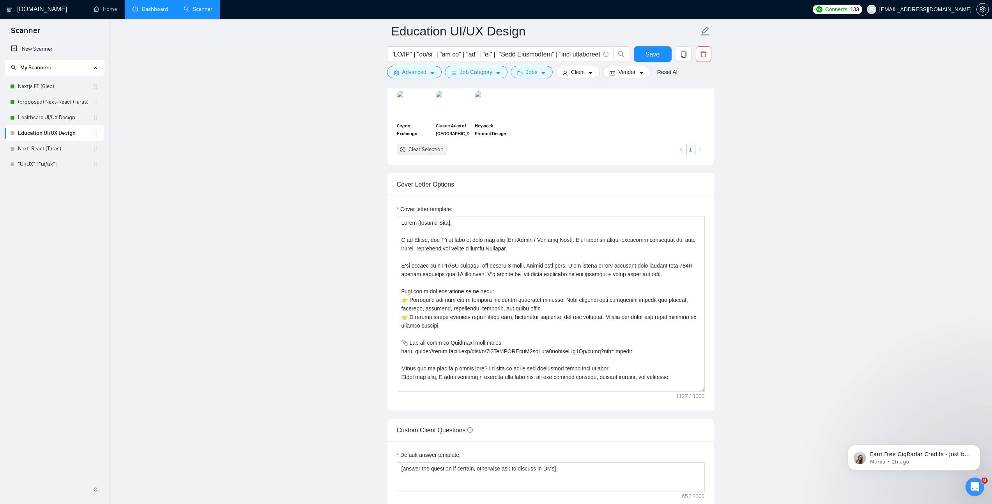
scroll to position [736, 0]
drag, startPoint x: 648, startPoint y: 351, endPoint x: 415, endPoint y: 352, distance: 233.0
click at [415, 293] on textarea "Cover letter template:" at bounding box center [551, 305] width 308 height 175
paste textarea
type textarea "Hello [Client Name], I am Andrii, and I’d be glad to help you with [Job Title /…"
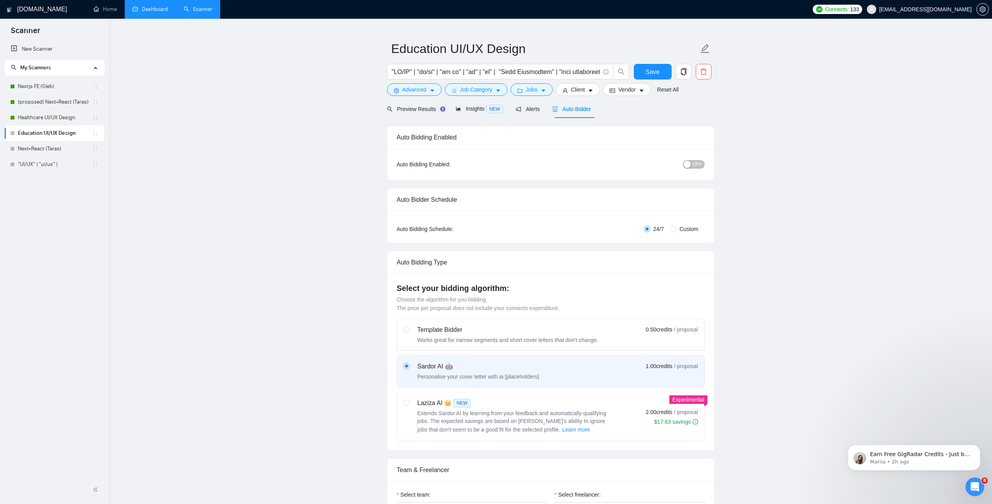
scroll to position [0, 0]
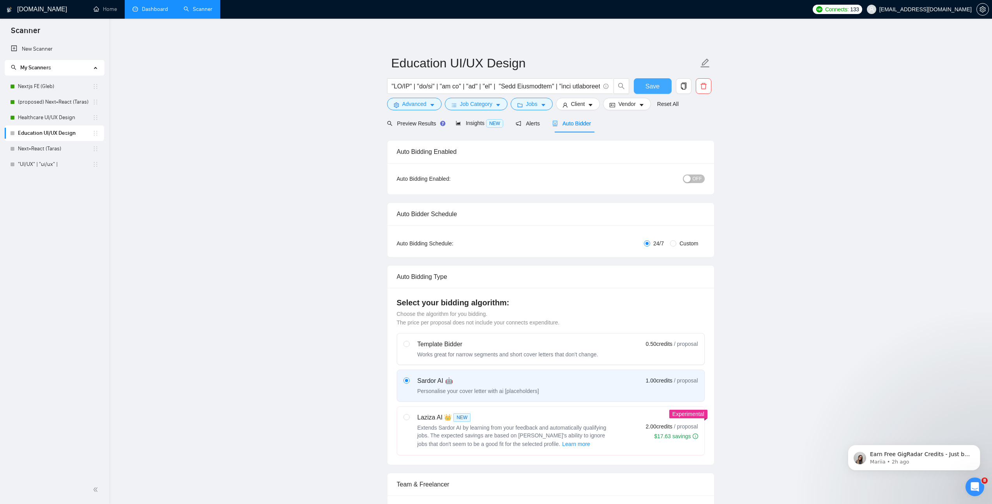
click at [555, 87] on span "Save" at bounding box center [652, 86] width 14 height 10
click at [555, 178] on span "OFF" at bounding box center [696, 179] width 9 height 9
click at [555, 245] on input "Custom" at bounding box center [673, 243] width 6 height 6
radio input "true"
radio input "false"
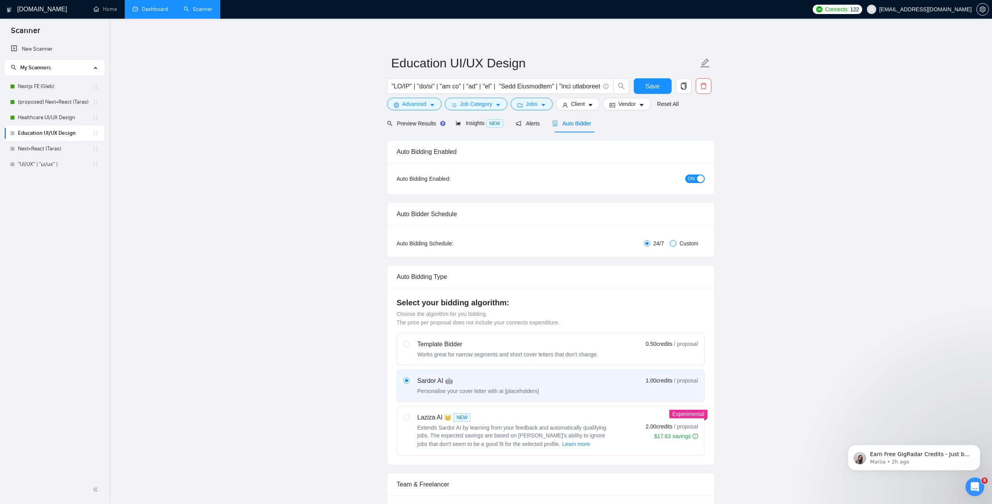
checkbox input "true"
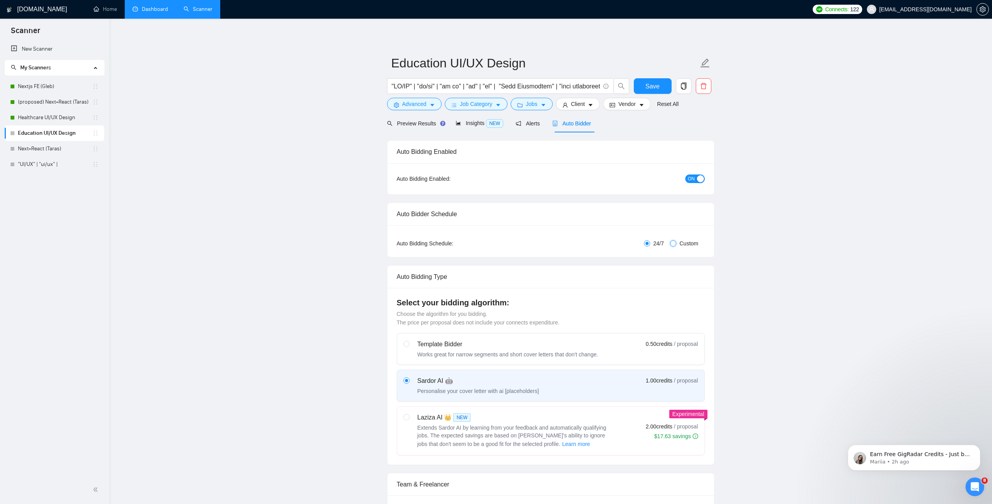
checkbox input "true"
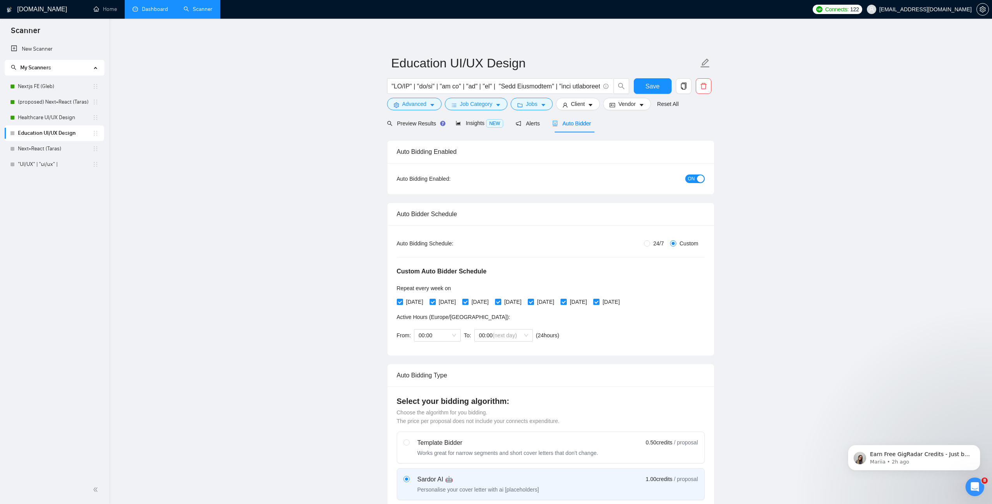
click at [555, 178] on div "button" at bounding box center [700, 178] width 7 height 7
click at [555, 293] on span at bounding box center [596, 302] width 6 height 6
click at [555, 293] on input "Sunday" at bounding box center [595, 301] width 5 height 5
checkbox input "false"
click at [460, 293] on div "00:00" at bounding box center [437, 335] width 47 height 12
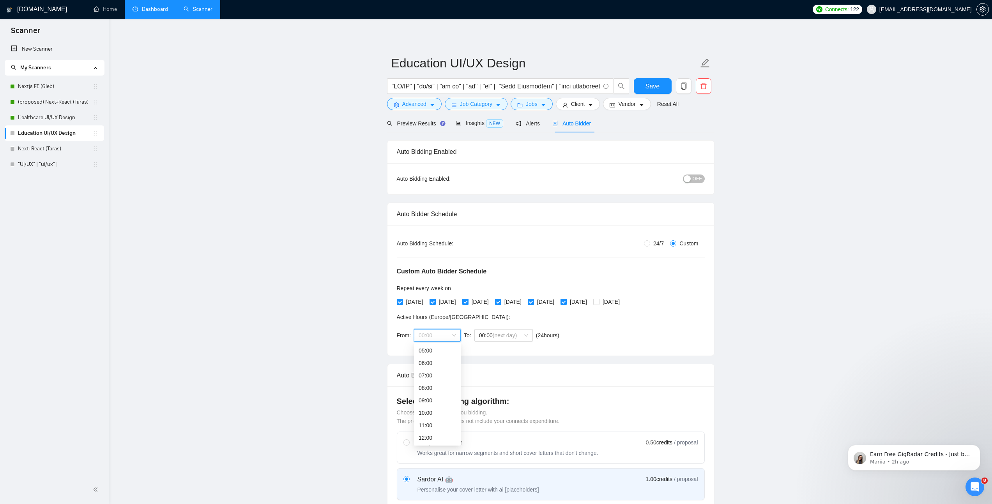
scroll to position [62, 0]
click at [437, 293] on div "09:00" at bounding box center [436, 401] width 37 height 9
click at [487, 293] on span "00:00 (next day)" at bounding box center [503, 336] width 49 height 12
click at [493, 293] on div "21:00" at bounding box center [503, 414] width 49 height 9
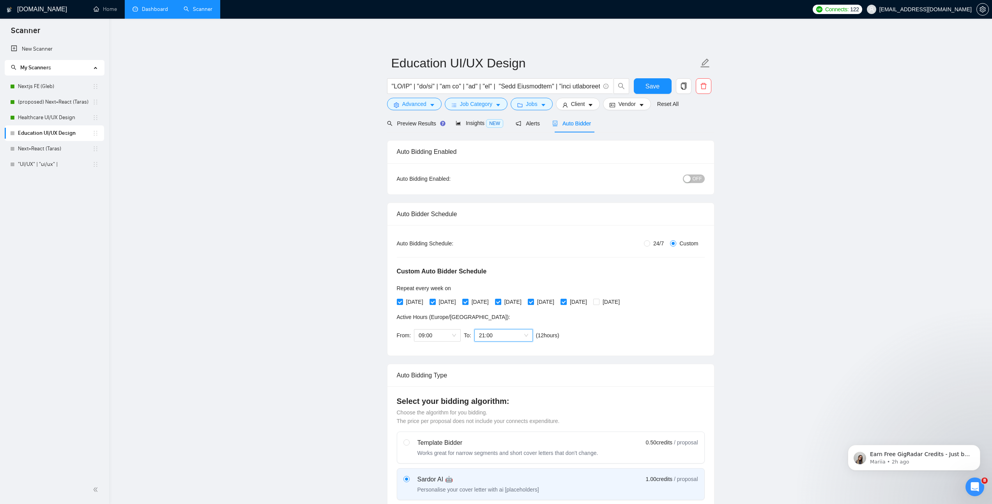
click at [555, 293] on div "Custom Auto Bidder Schedule Repeat every week on Monday Tuesday Wednesday Thurs…" at bounding box center [551, 297] width 308 height 99
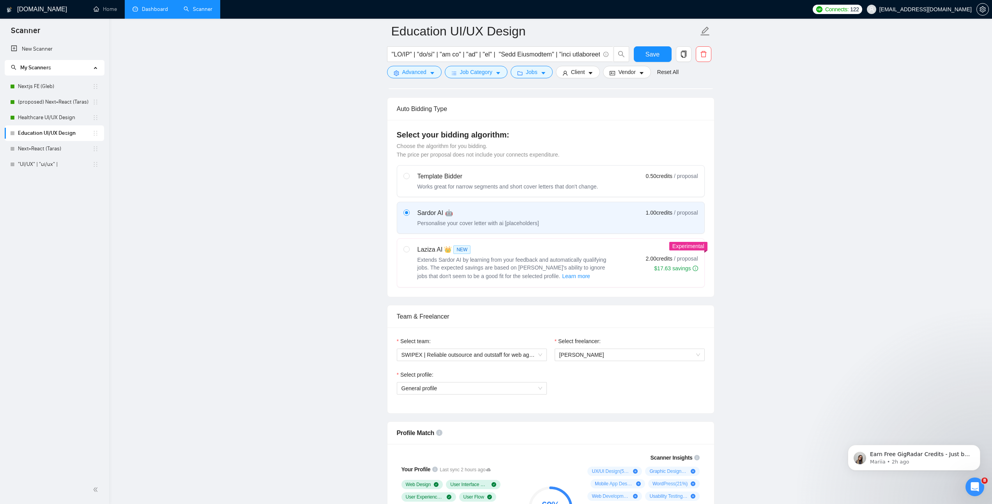
scroll to position [0, 0]
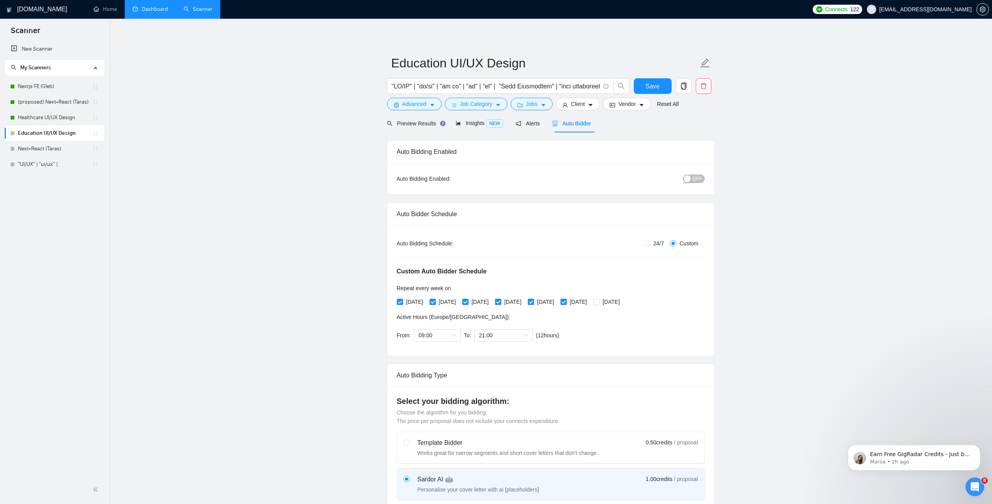
click at [555, 178] on div "button" at bounding box center [686, 178] width 7 height 7
click at [555, 81] on button "Save" at bounding box center [653, 86] width 38 height 16
click at [56, 115] on link "Healthcare UI/UX Design" at bounding box center [55, 118] width 74 height 16
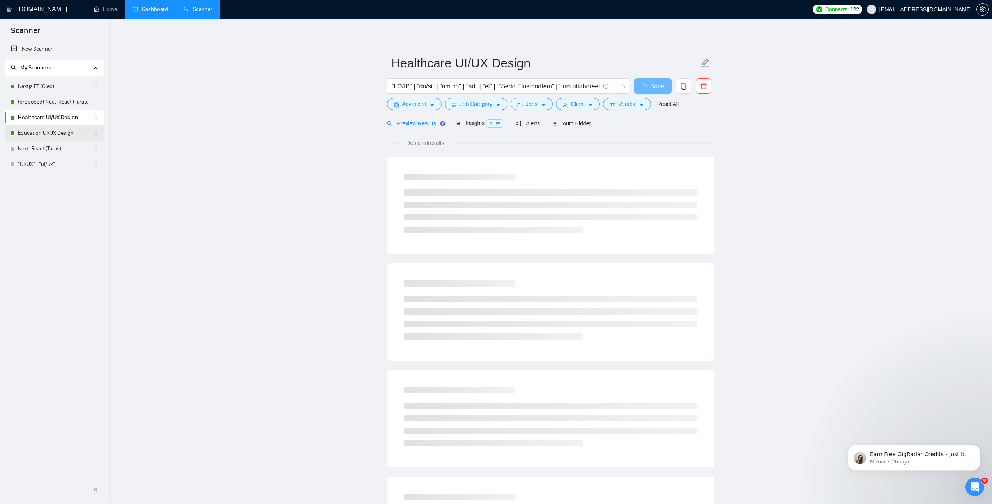
click at [61, 132] on link "Education UI/UX Design" at bounding box center [55, 133] width 74 height 16
click at [555, 123] on icon "robot" at bounding box center [555, 123] width 5 height 5
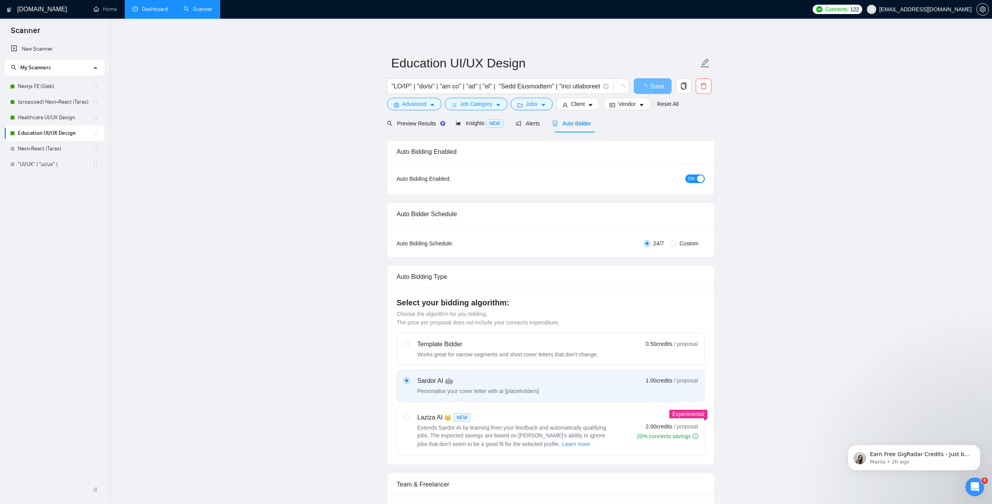
radio input "false"
radio input "true"
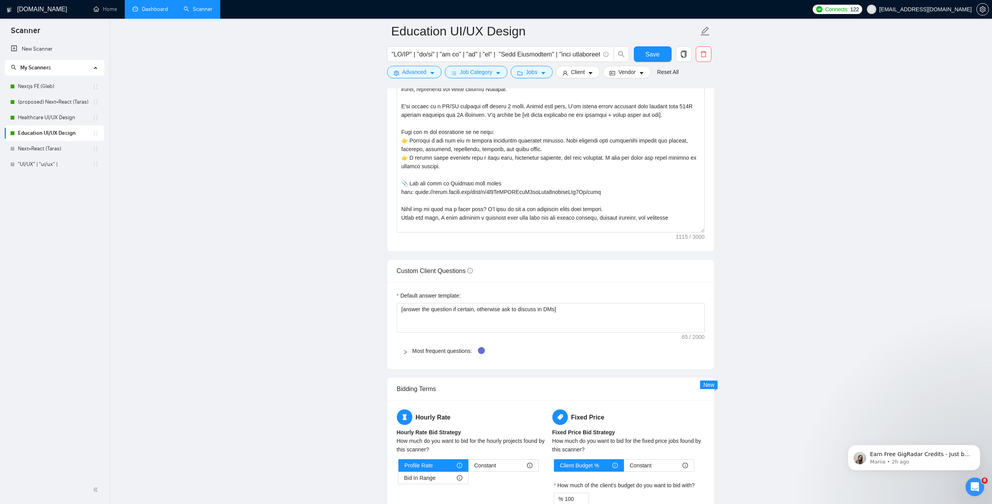
scroll to position [1017, 0]
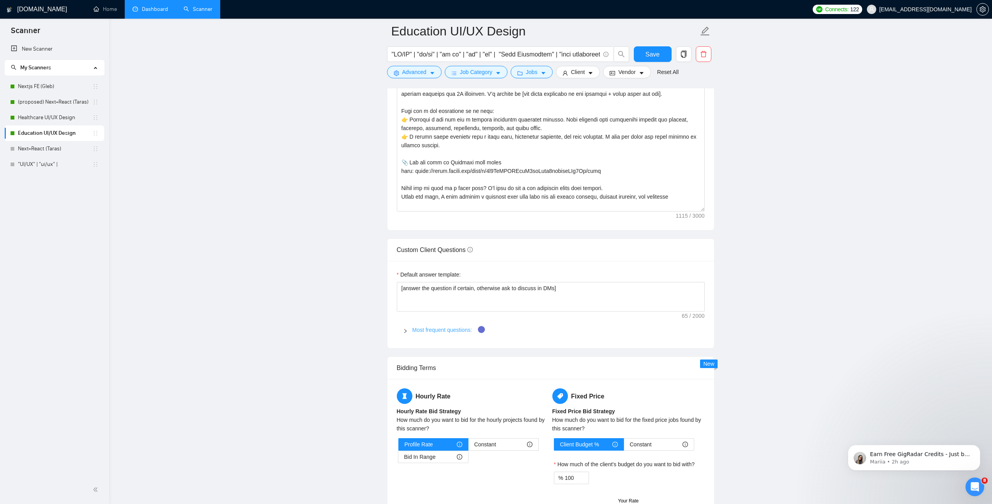
click at [420, 293] on link "Most frequent questions:" at bounding box center [442, 330] width 60 height 6
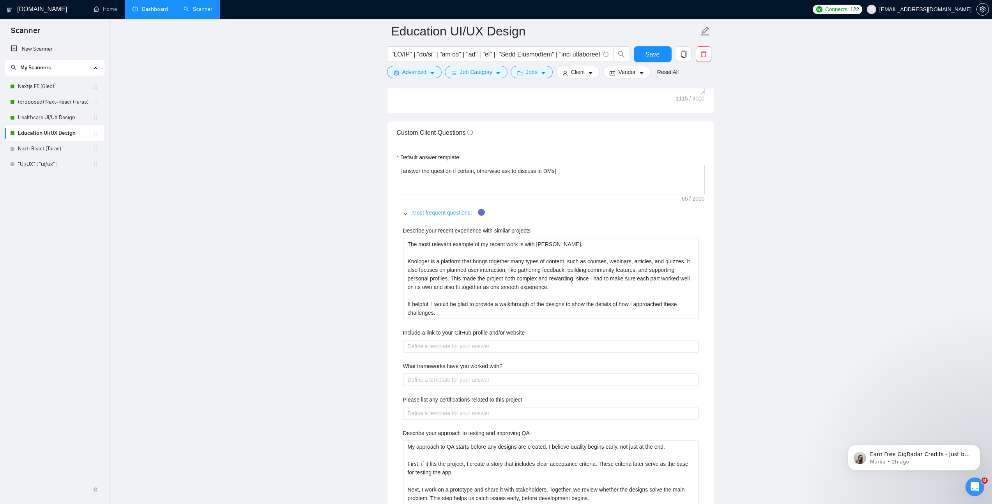
scroll to position [1141, 0]
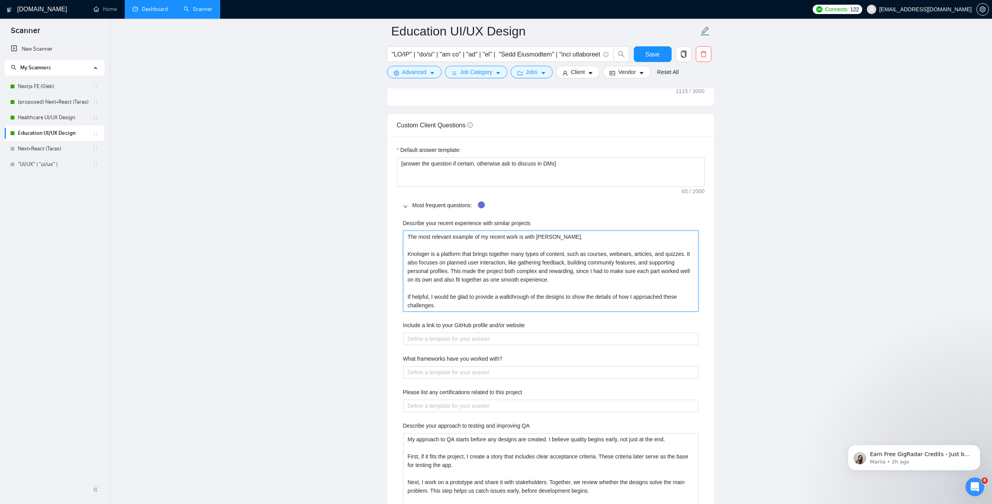
click at [440, 265] on projects "The most relevant example of my recent work is with Knologer. Knologer is a pla…" at bounding box center [550, 271] width 295 height 81
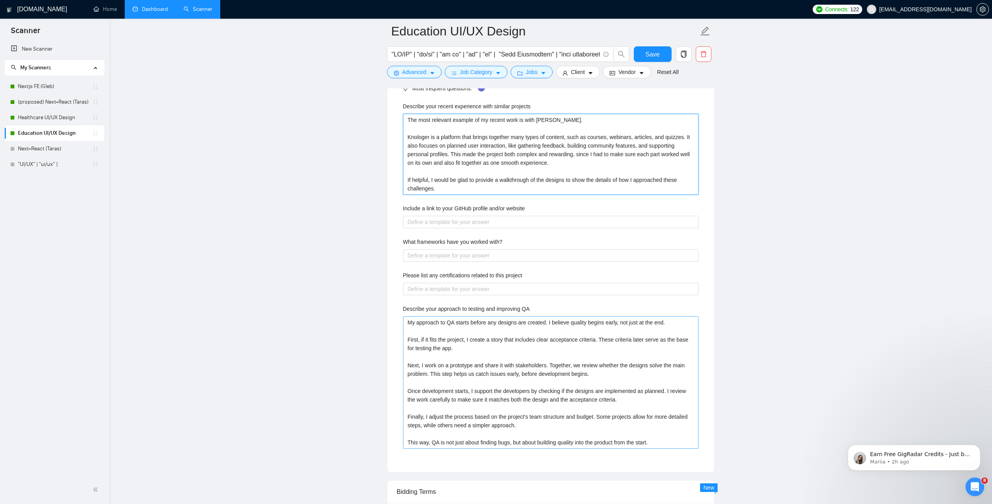
scroll to position [1258, 0]
click at [439, 293] on QA "My approach to QA starts before any designs are created. I believe quality begi…" at bounding box center [550, 383] width 295 height 132
click at [54, 119] on link "Healthcare UI/UX Design" at bounding box center [55, 118] width 74 height 16
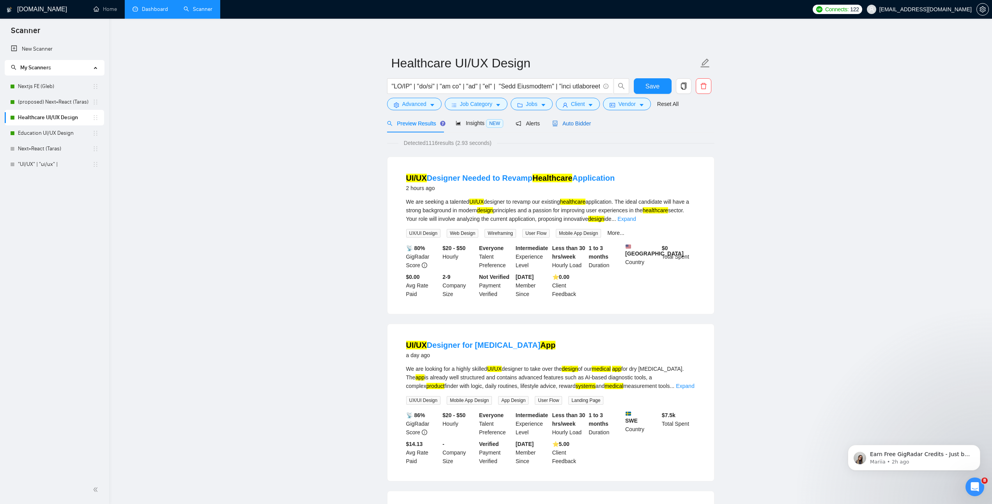
click at [555, 124] on span "Auto Bidder" at bounding box center [571, 123] width 39 height 6
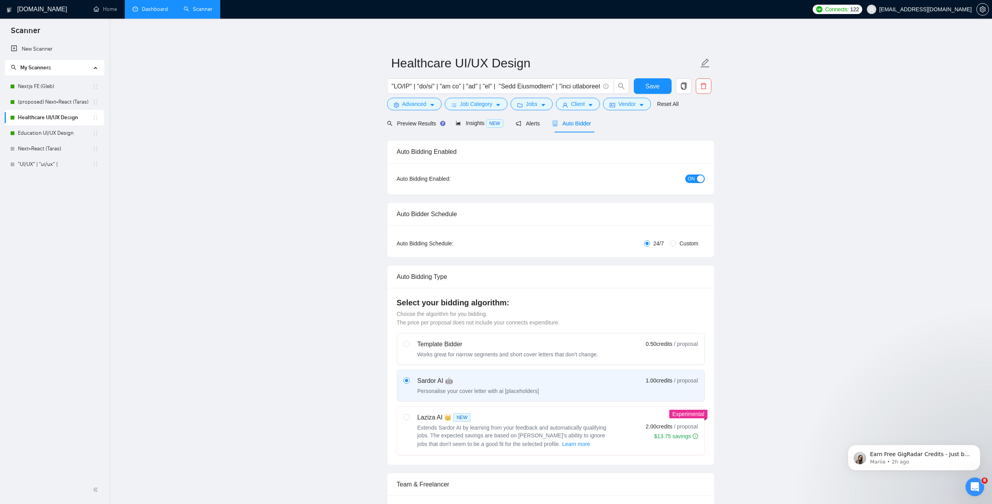
radio input "false"
radio input "true"
checkbox input "true"
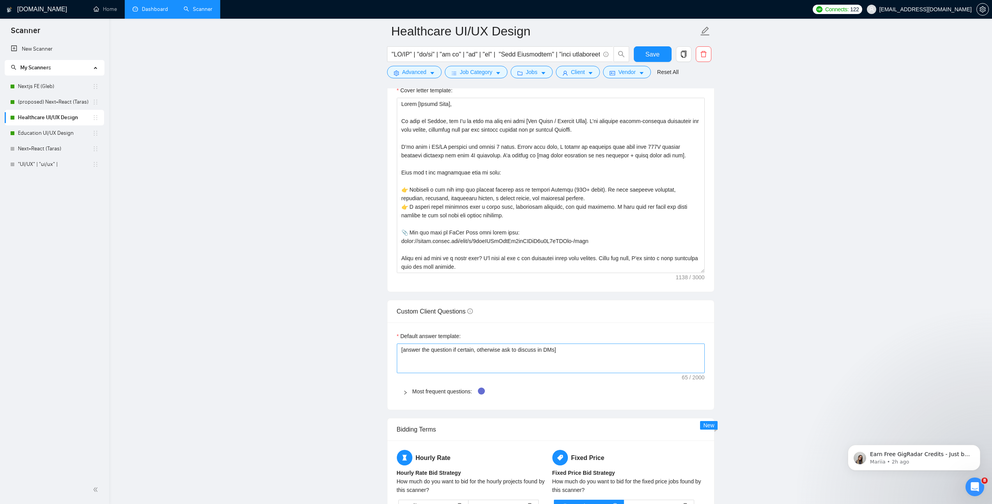
scroll to position [955, 0]
click at [407, 293] on div at bounding box center [407, 392] width 9 height 9
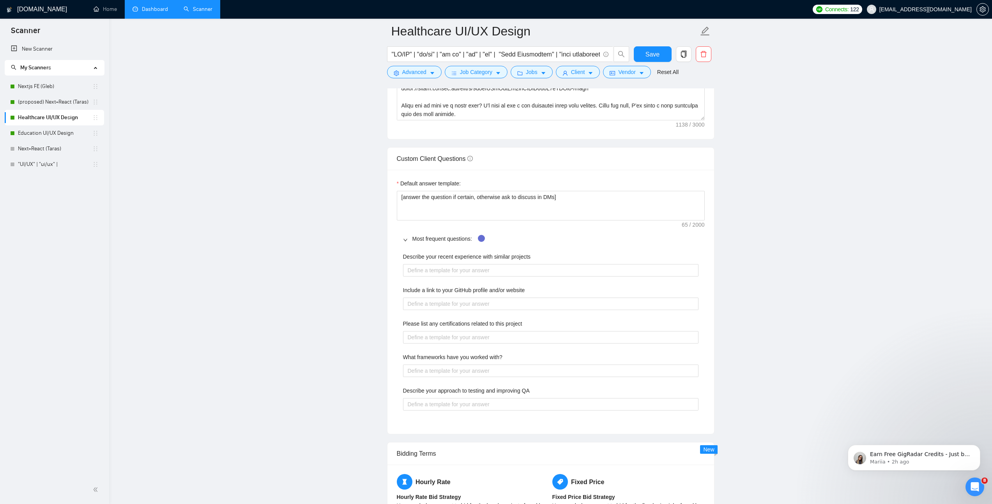
scroll to position [1116, 0]
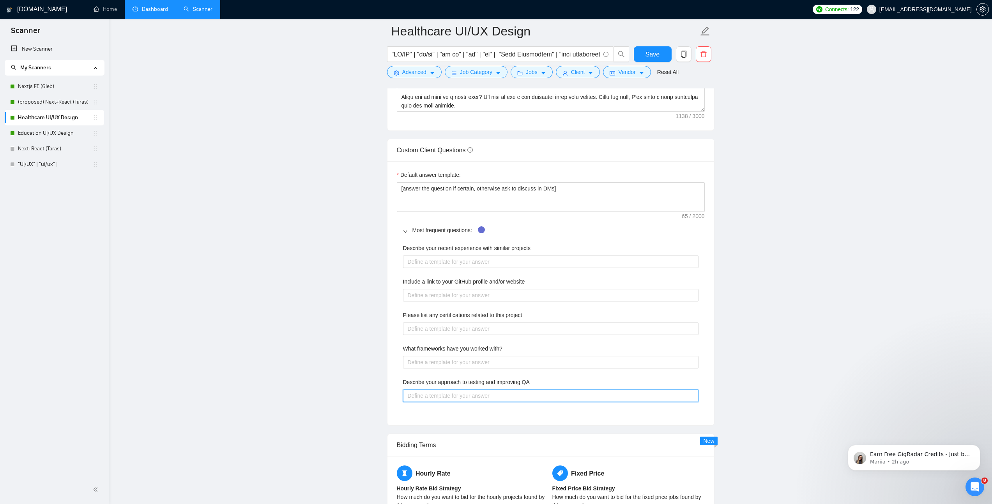
click at [500, 293] on QA "Describe your approach to testing and improving QA" at bounding box center [550, 396] width 295 height 12
paste QA "My approach to QA starts before any designs are created. I believe quality begi…"
type QA "My approach to QA starts before any designs are created. I believe quality begi…"
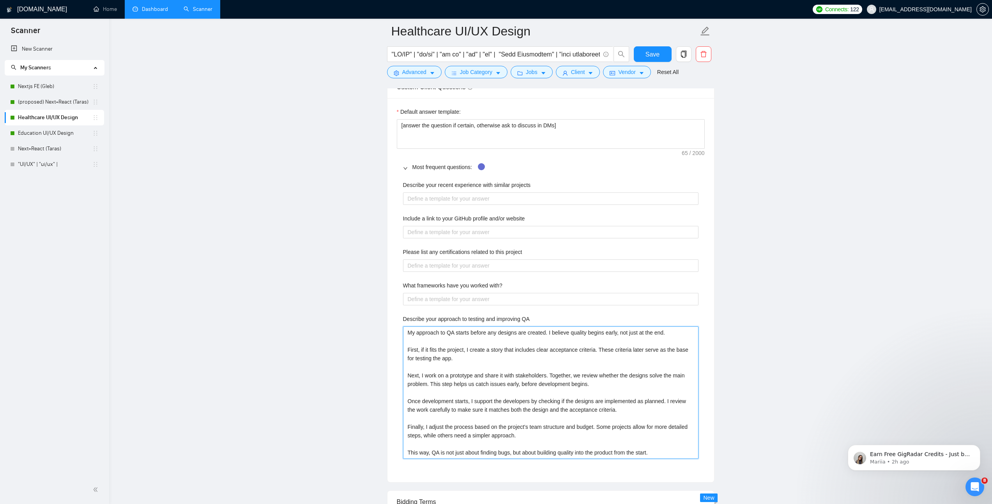
scroll to position [1162, 0]
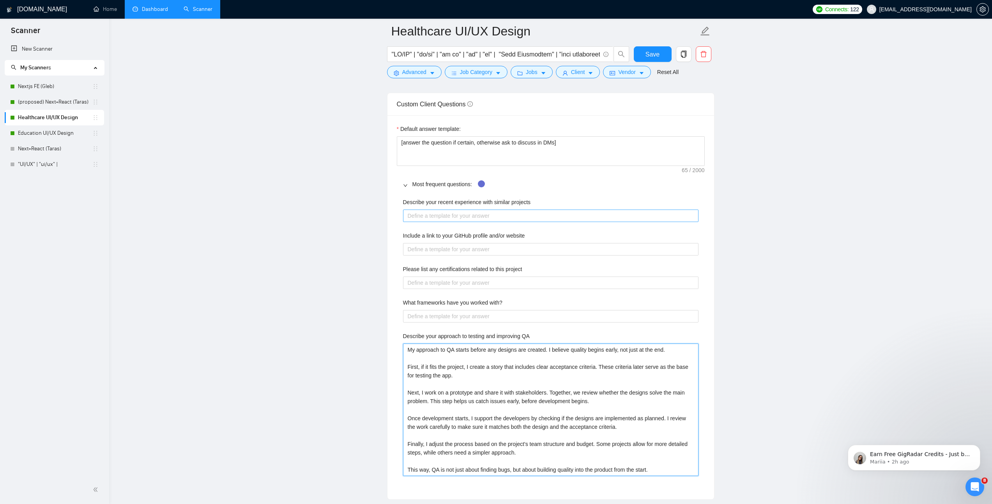
type QA "My approach to QA starts before any designs are created. I believe quality begi…"
click at [496, 214] on projects "Describe your recent experience with similar projects" at bounding box center [550, 216] width 295 height 12
click at [492, 204] on label "Describe your recent experience with similar projects" at bounding box center [467, 202] width 128 height 9
click at [492, 210] on projects "Describe your recent experience with similar projects" at bounding box center [550, 216] width 295 height 12
click at [492, 204] on label "Describe your recent experience with similar projects" at bounding box center [467, 202] width 128 height 9
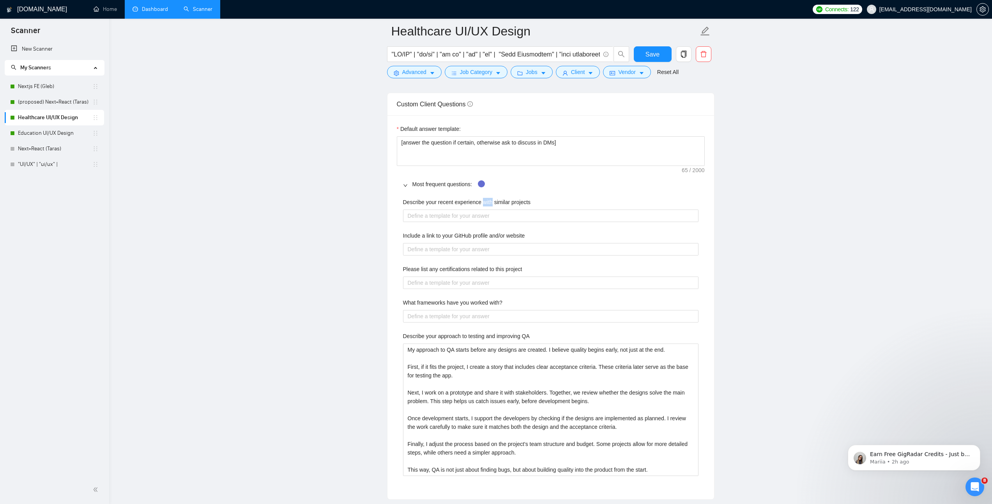
click at [492, 210] on projects "Describe your recent experience with similar projects" at bounding box center [550, 216] width 295 height 12
click at [492, 204] on label "Describe your recent experience with similar projects" at bounding box center [467, 202] width 128 height 9
click at [492, 210] on projects "Describe your recent experience with similar projects" at bounding box center [550, 216] width 295 height 12
copy label "Describe your recent experience with similar projects"
click at [424, 215] on projects "Describe your recent experience with similar projects" at bounding box center [550, 216] width 295 height 12
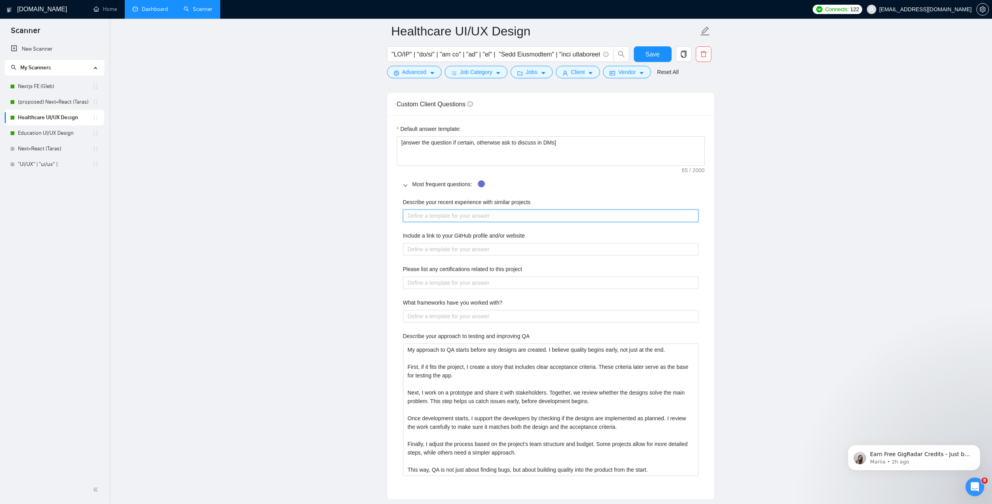
paste projects "The most relevant example of my recent work is with MeDis. MeDis is a mobile-fi…"
type projects "The most relevant example of my recent work is with MeDis. MeDis is a mobile-fi…"
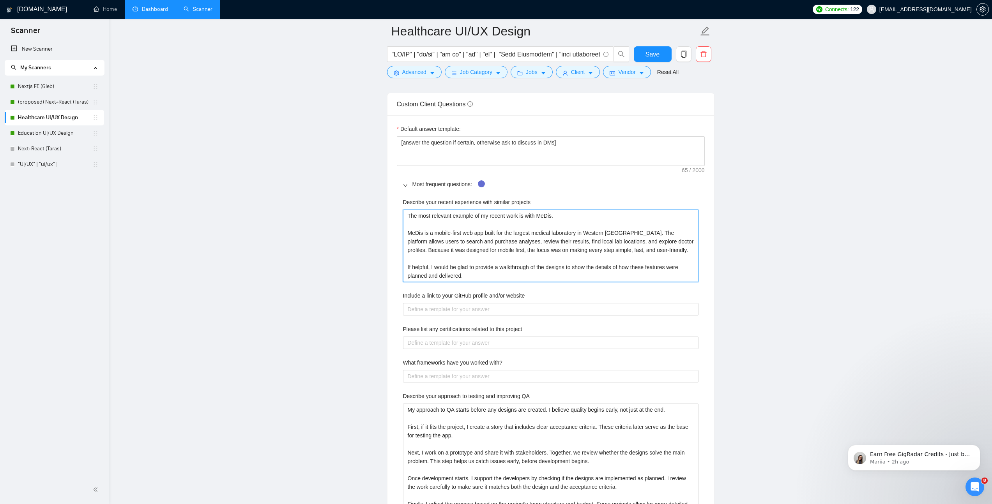
type projects "The most relevant example of my recent work is with MeDis. MeDis is a mobile-fi…"
click at [320, 245] on main "Healthcare UI/UX Design Save Advanced Job Category Jobs Client Vendor Reset All…" at bounding box center [551, 180] width 858 height 2622
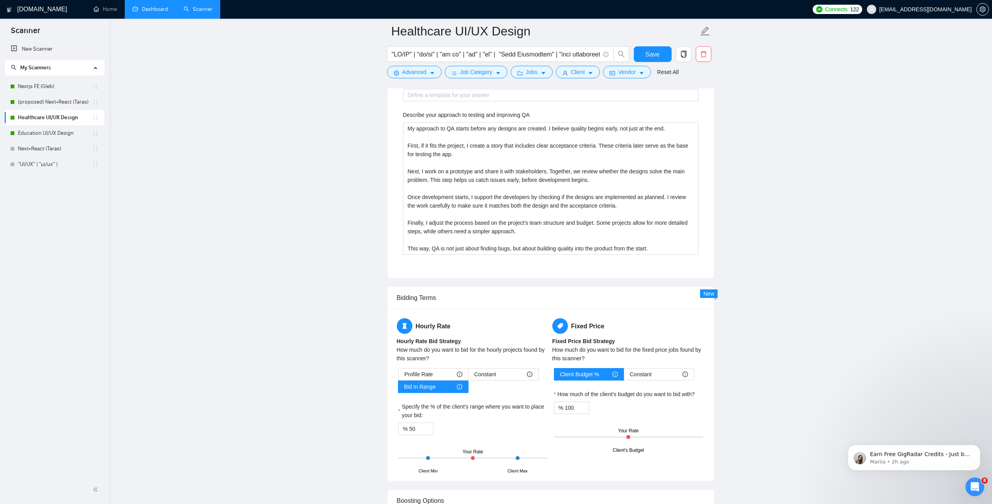
scroll to position [936, 0]
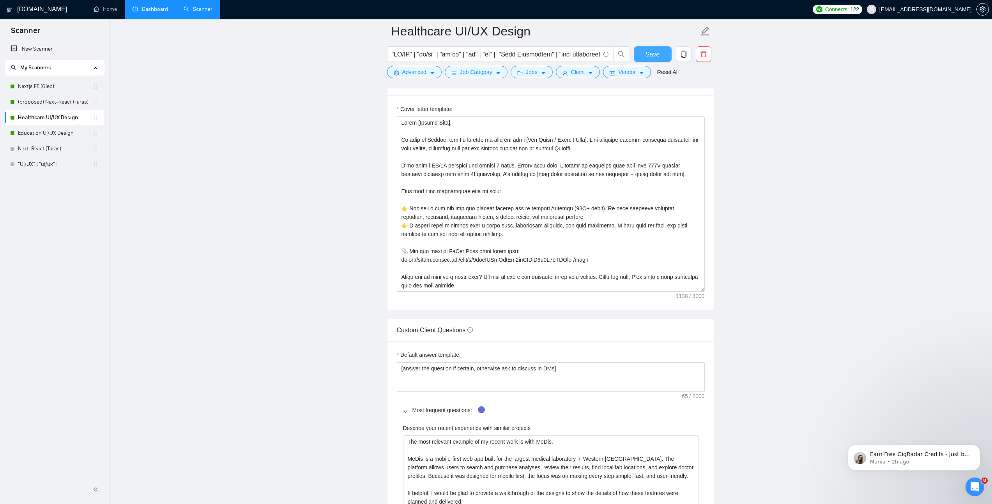
click at [555, 51] on button "Save" at bounding box center [653, 54] width 38 height 16
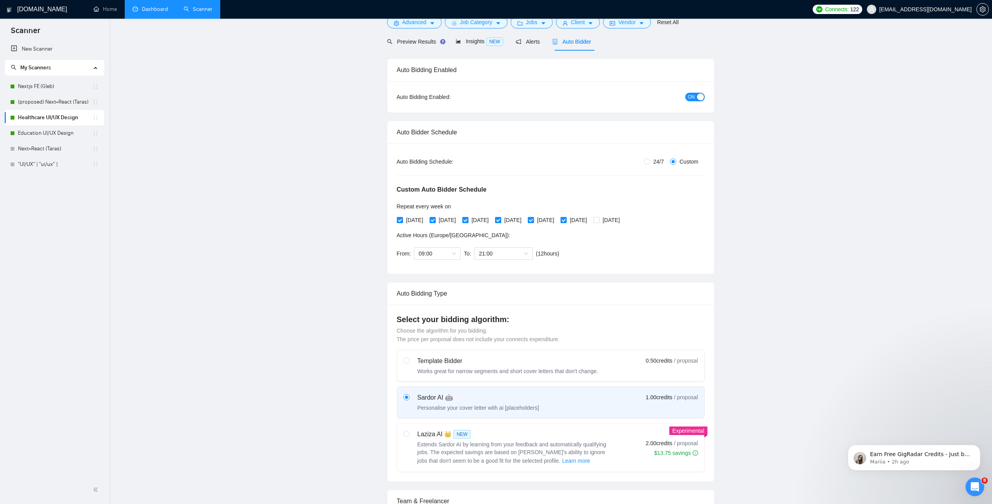
scroll to position [0, 0]
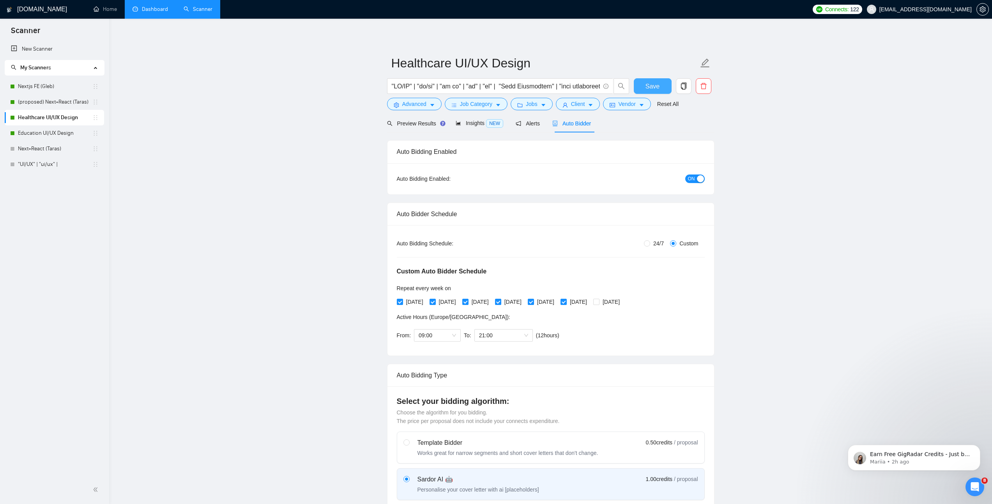
click at [555, 84] on span "Save" at bounding box center [652, 86] width 14 height 10
checkbox input "true"
click at [64, 132] on link "Education UI/UX Design" at bounding box center [55, 133] width 74 height 16
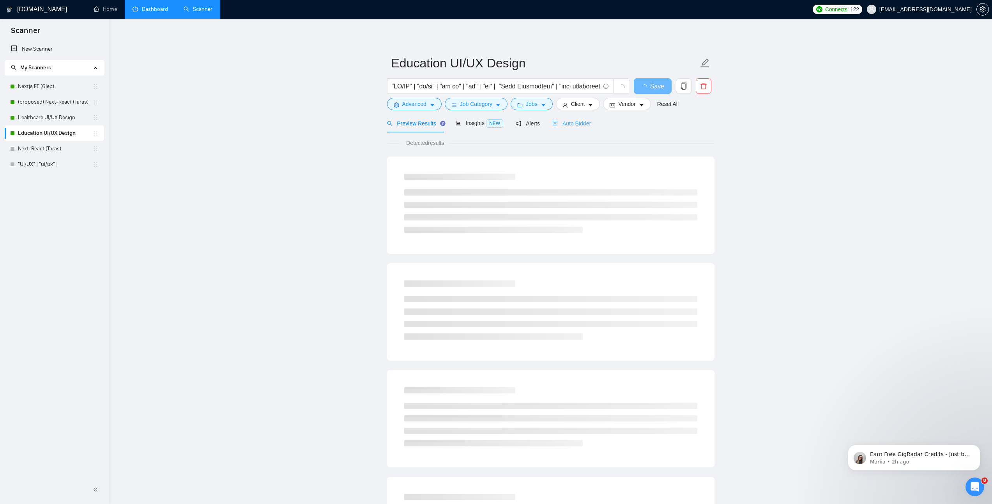
click at [555, 116] on div "Auto Bidder" at bounding box center [571, 123] width 39 height 18
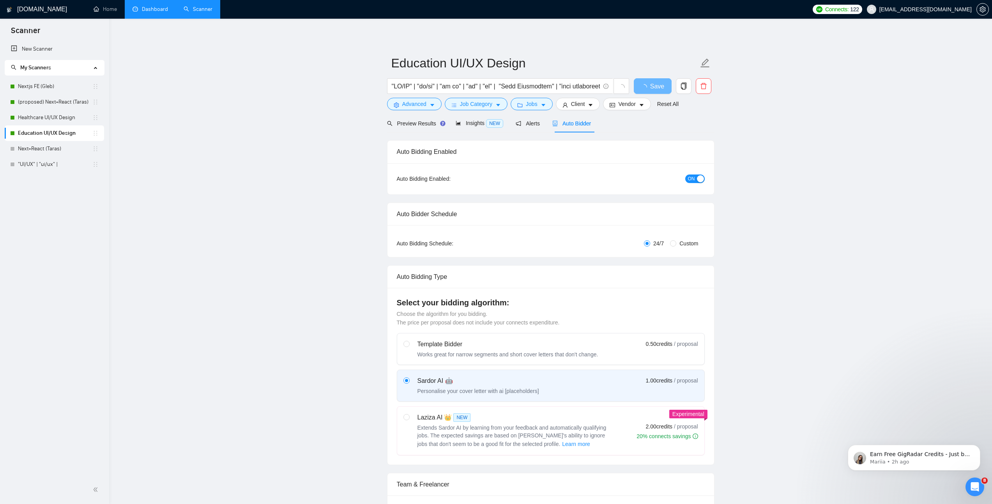
radio input "false"
radio input "true"
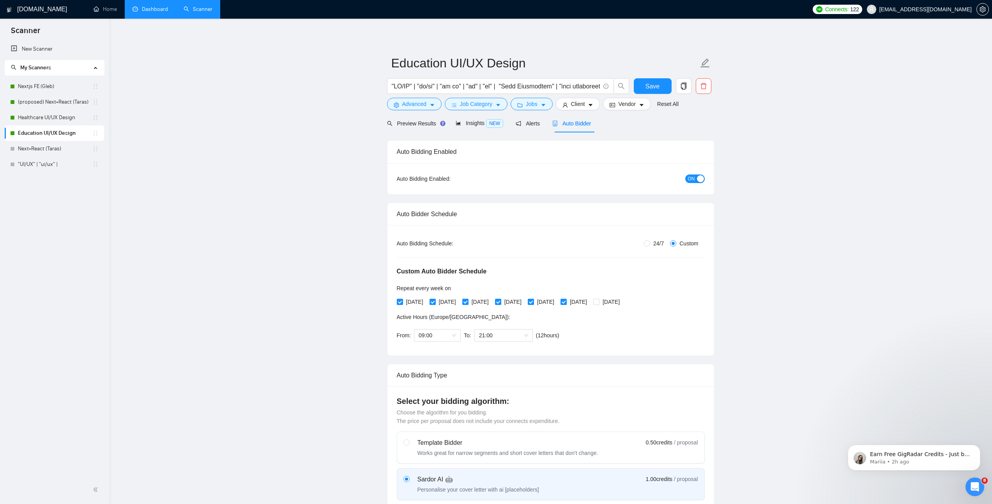
click at [155, 11] on link "Dashboard" at bounding box center [149, 9] width 35 height 7
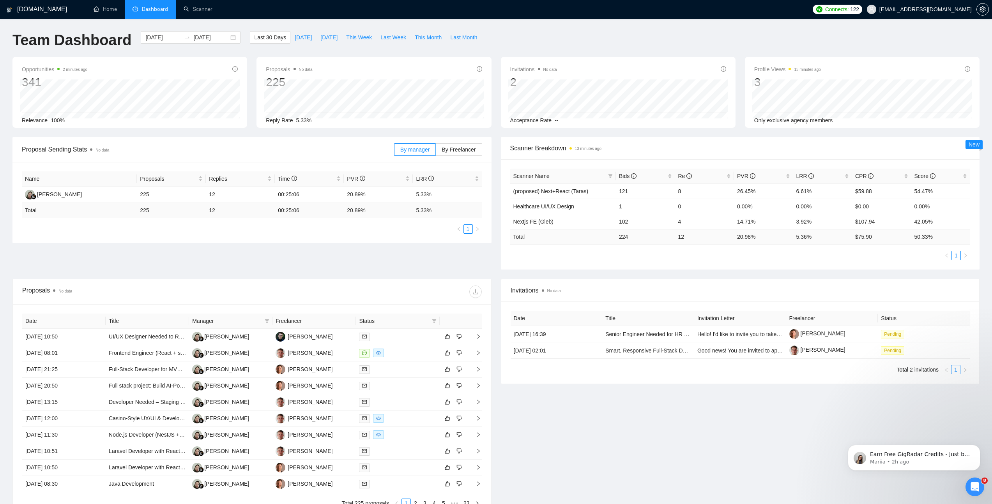
click at [375, 259] on div "Proposal Sending Stats No data By manager By Freelancer Name Proposals Replies …" at bounding box center [496, 208] width 976 height 142
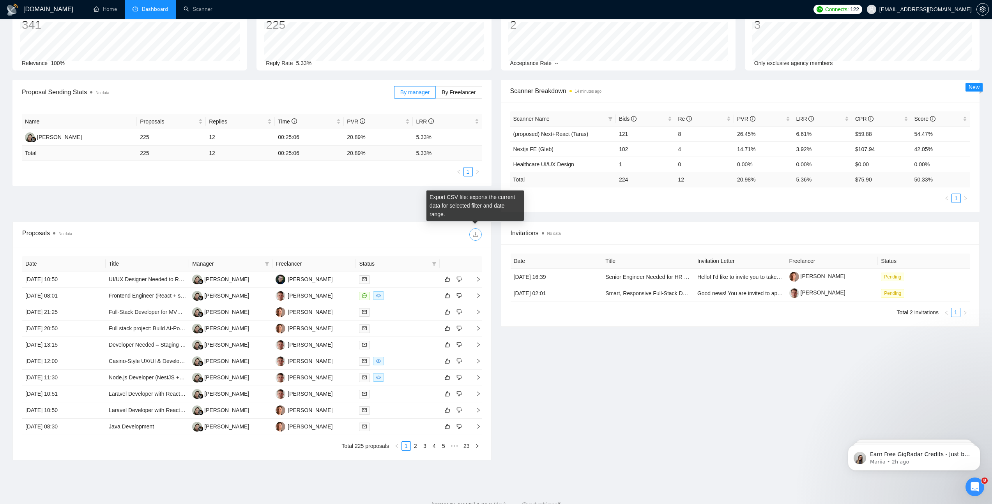
scroll to position [83, 0]
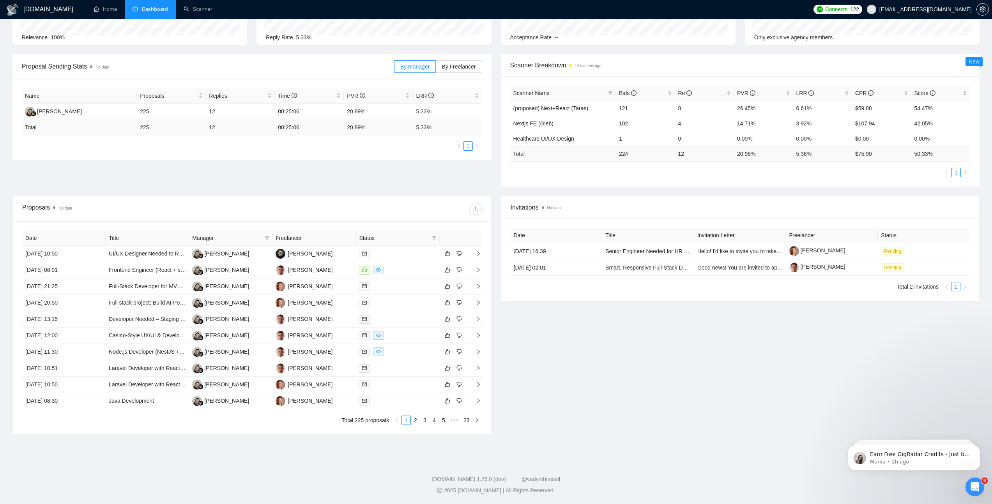
click at [599, 393] on div "Invitations No data Date Title Invitation Letter Freelancer Status [DATE] 16:39…" at bounding box center [740, 315] width 488 height 239
click at [490, 362] on div "Date Title Manager Freelancer Status [DATE] 10:50 UI/UX Designer Needed to Reva…" at bounding box center [252, 327] width 478 height 213
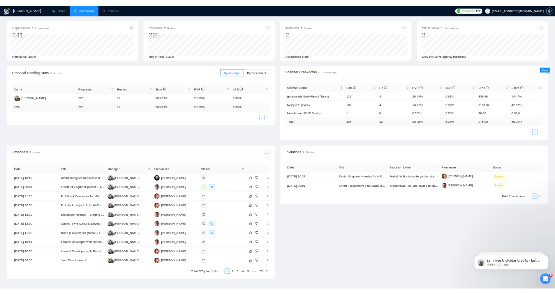
scroll to position [0, 0]
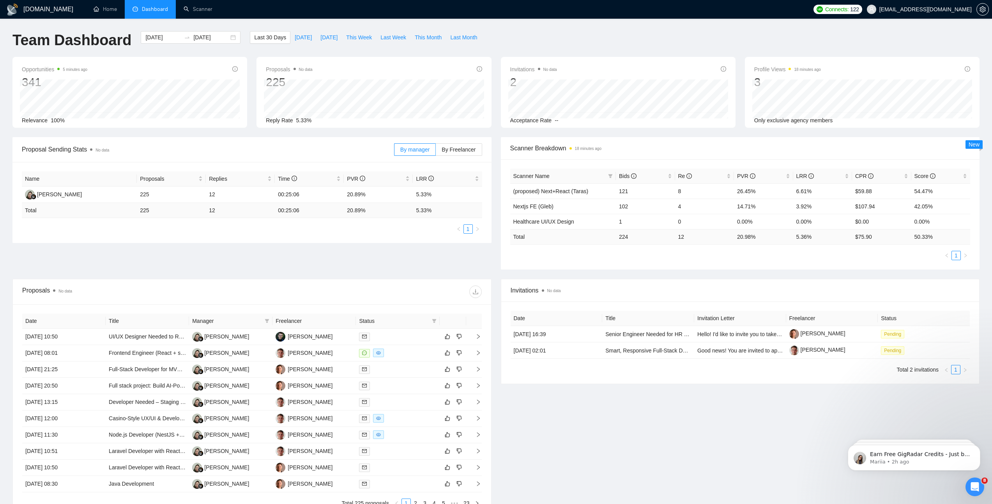
click at [551, 455] on div "Invitations No data Date Title Invitation Letter Freelancer Status [DATE] 16:39…" at bounding box center [740, 398] width 488 height 239
